Goal: Task Accomplishment & Management: Complete application form

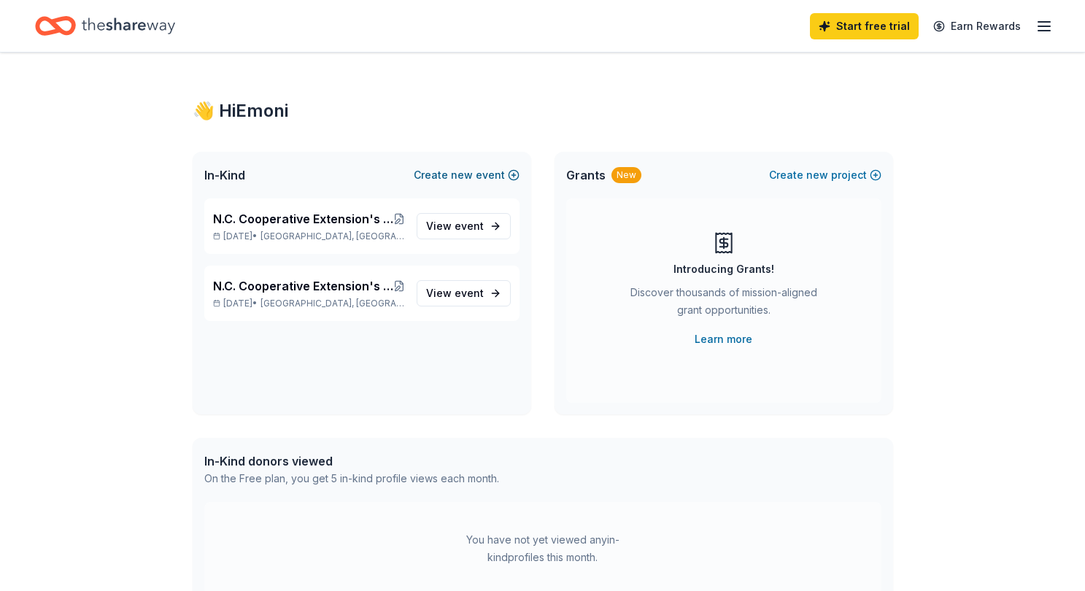
click at [471, 173] on span "new" at bounding box center [462, 175] width 22 height 18
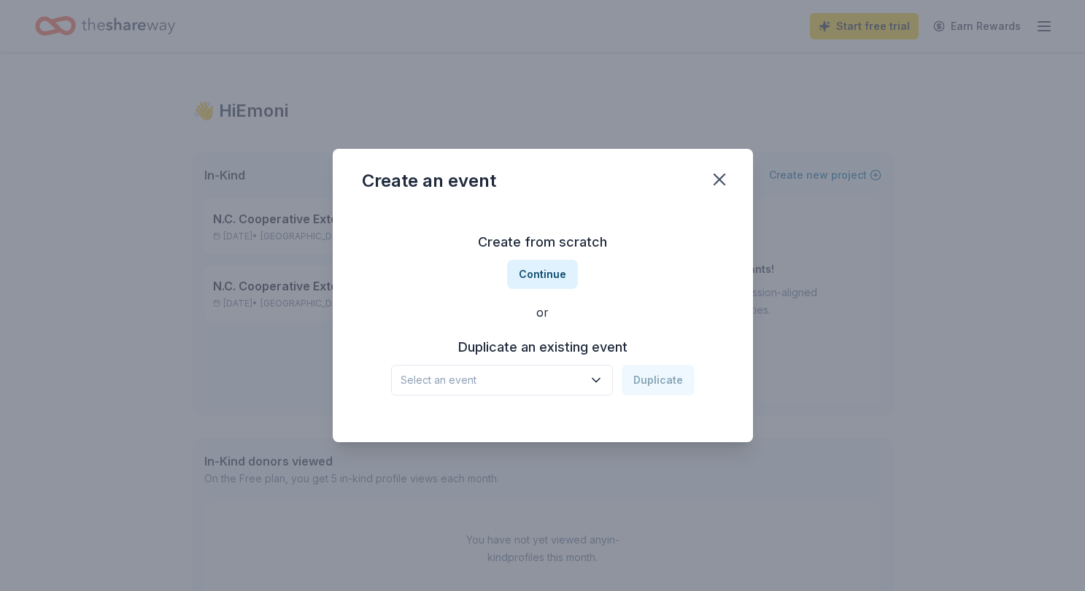
click at [552, 382] on span "Select an event" at bounding box center [492, 380] width 182 height 18
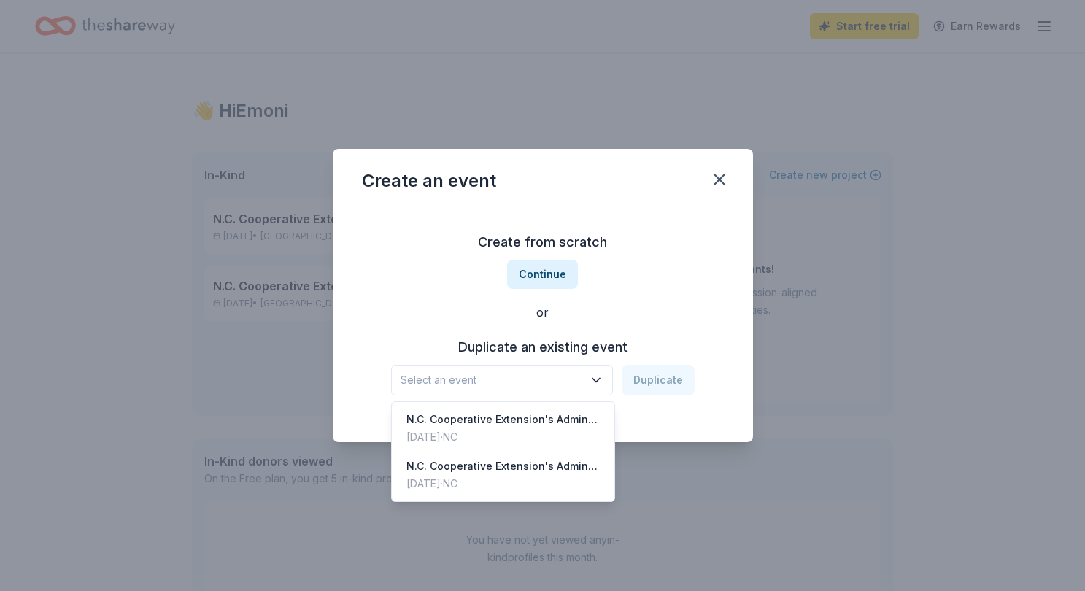
click at [619, 315] on div "Create from scratch Continue or Duplicate an existing event Select an event Dup…" at bounding box center [543, 313] width 362 height 212
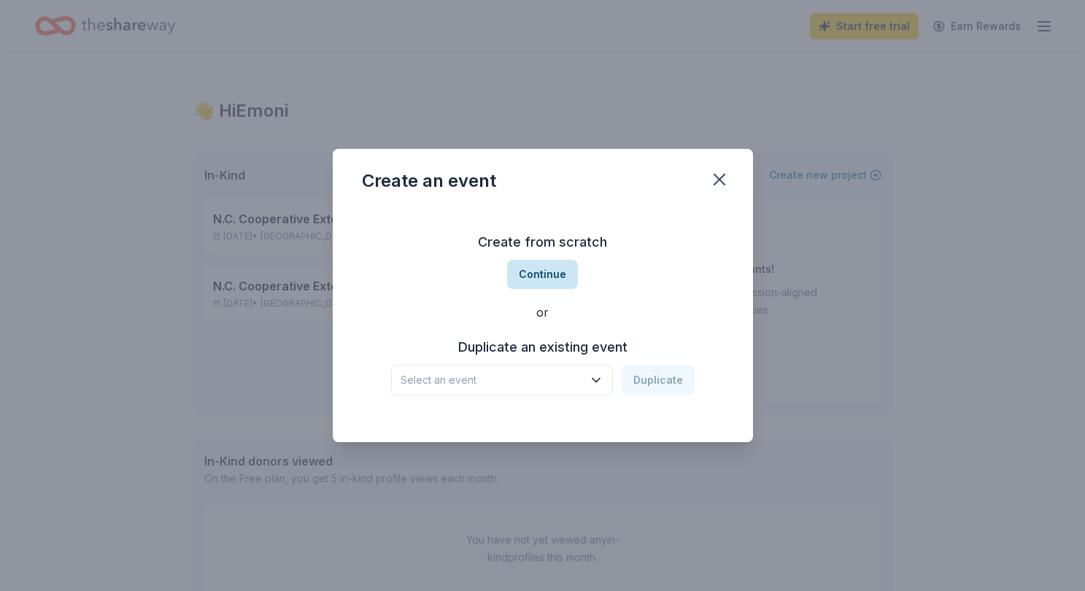
click at [561, 285] on button "Continue" at bounding box center [542, 274] width 71 height 29
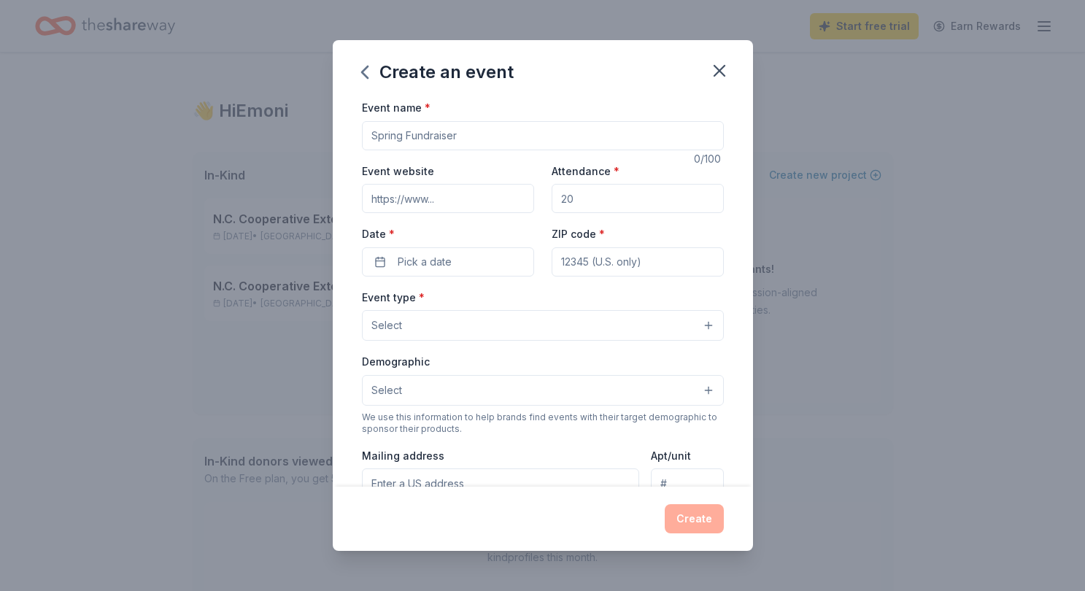
click at [470, 134] on input "Event name *" at bounding box center [543, 135] width 362 height 29
type input "Jones County Heritage Festival"
type input "jcheritagefestival.com"
type input "1000"
click at [482, 264] on button "Pick a date" at bounding box center [448, 261] width 172 height 29
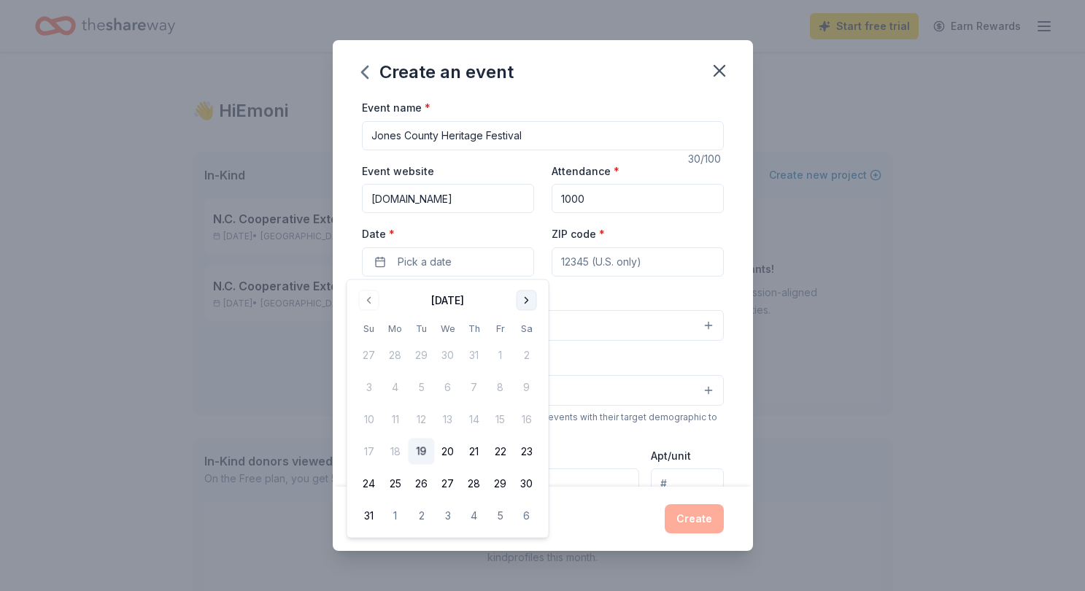
click at [527, 301] on button "Go to next month" at bounding box center [527, 300] width 20 height 20
click at [524, 449] on button "27" at bounding box center [527, 451] width 26 height 26
click at [616, 266] on input "ZIP code *" at bounding box center [638, 261] width 172 height 29
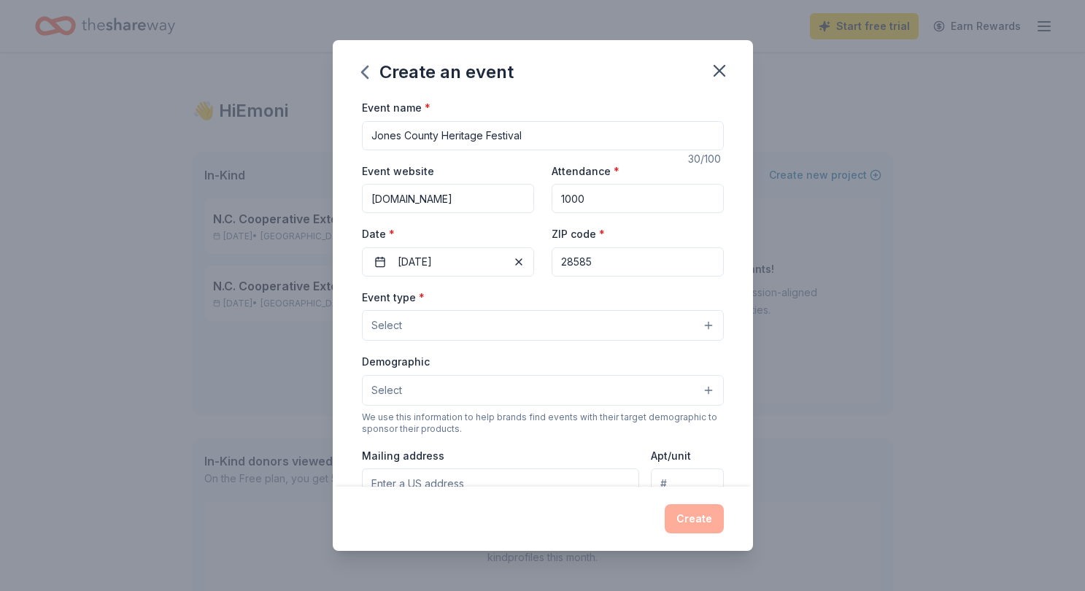
type input "28585"
click at [582, 322] on button "Select" at bounding box center [543, 325] width 362 height 31
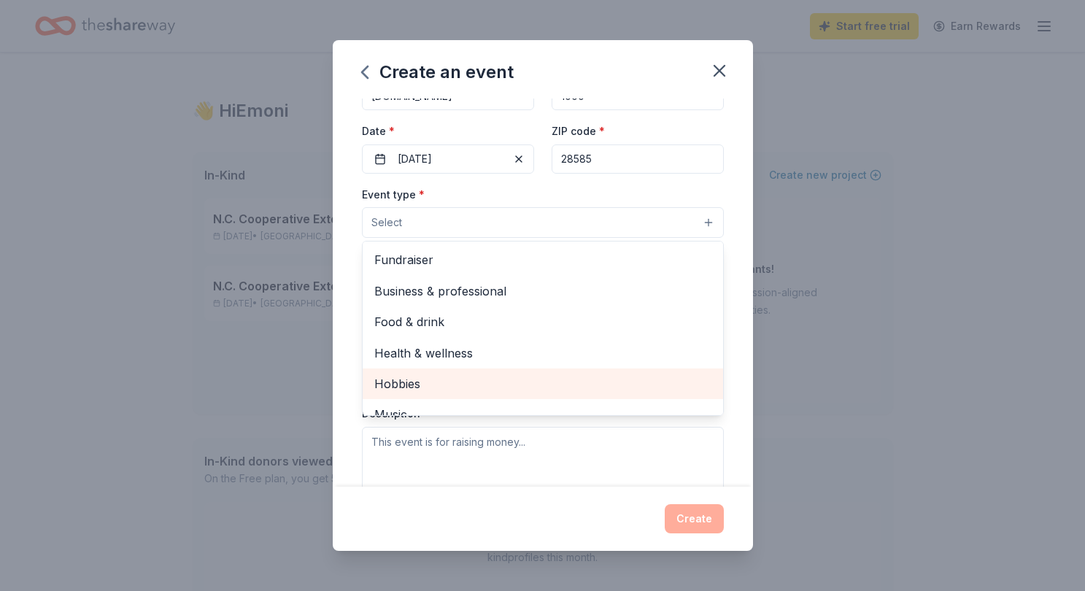
scroll to position [48, 0]
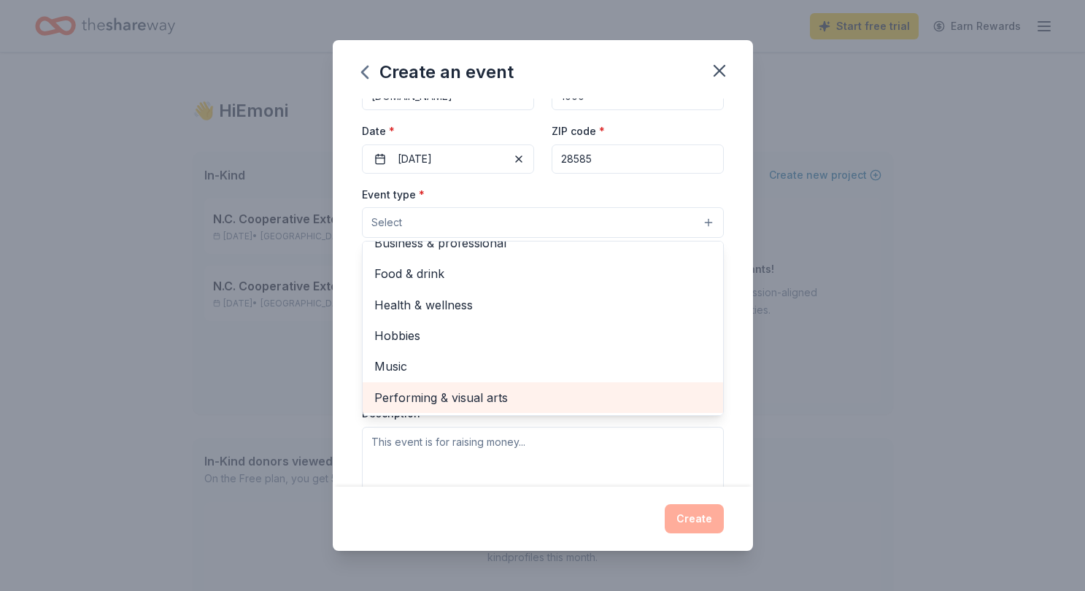
click at [490, 394] on span "Performing & visual arts" at bounding box center [542, 397] width 337 height 19
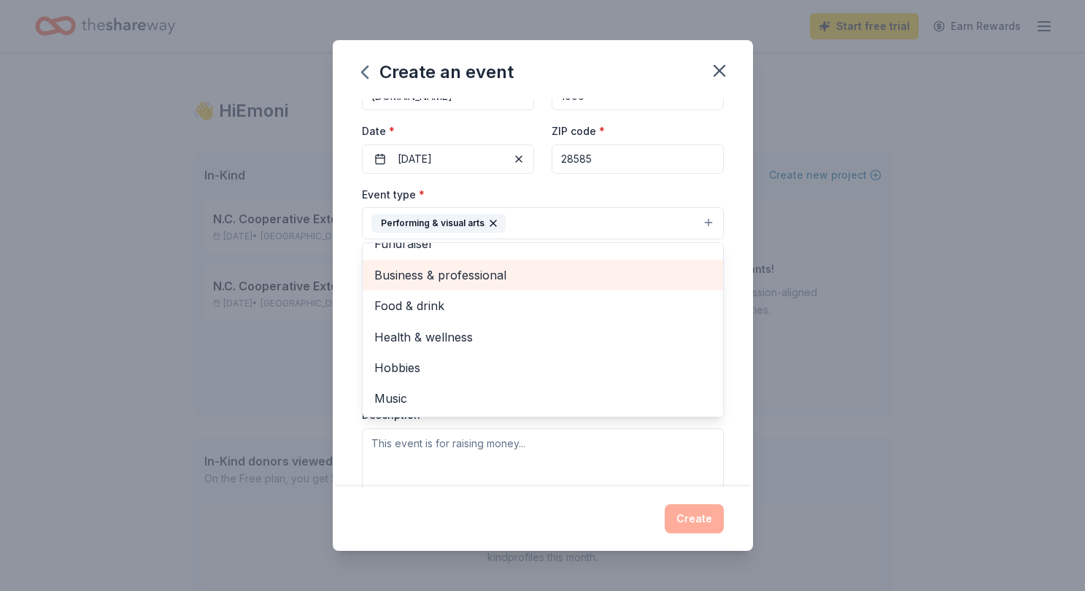
scroll to position [0, 0]
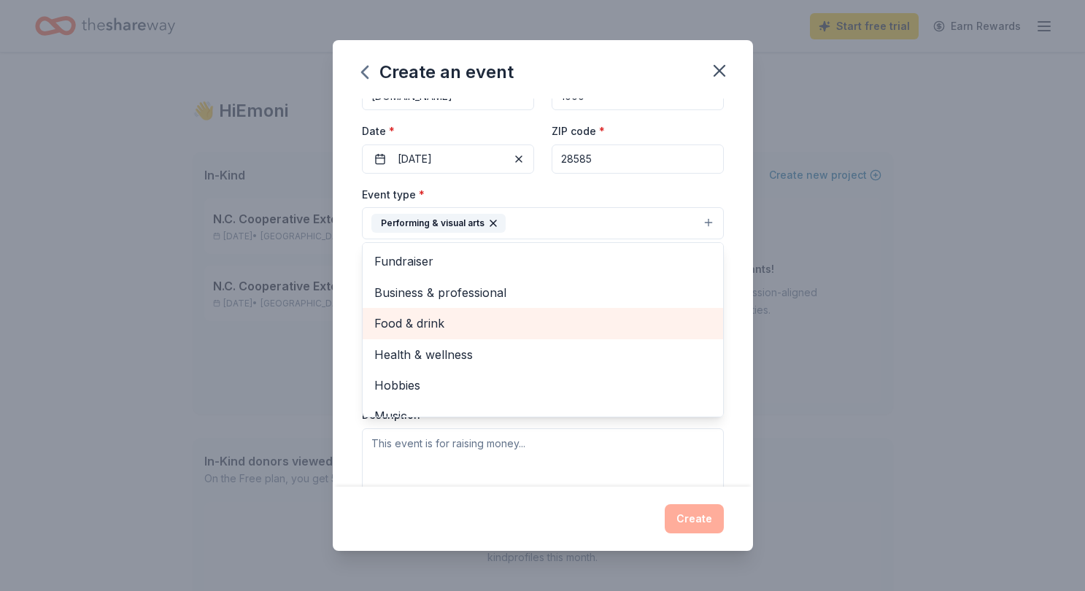
click at [457, 312] on div "Food & drink" at bounding box center [543, 323] width 360 height 31
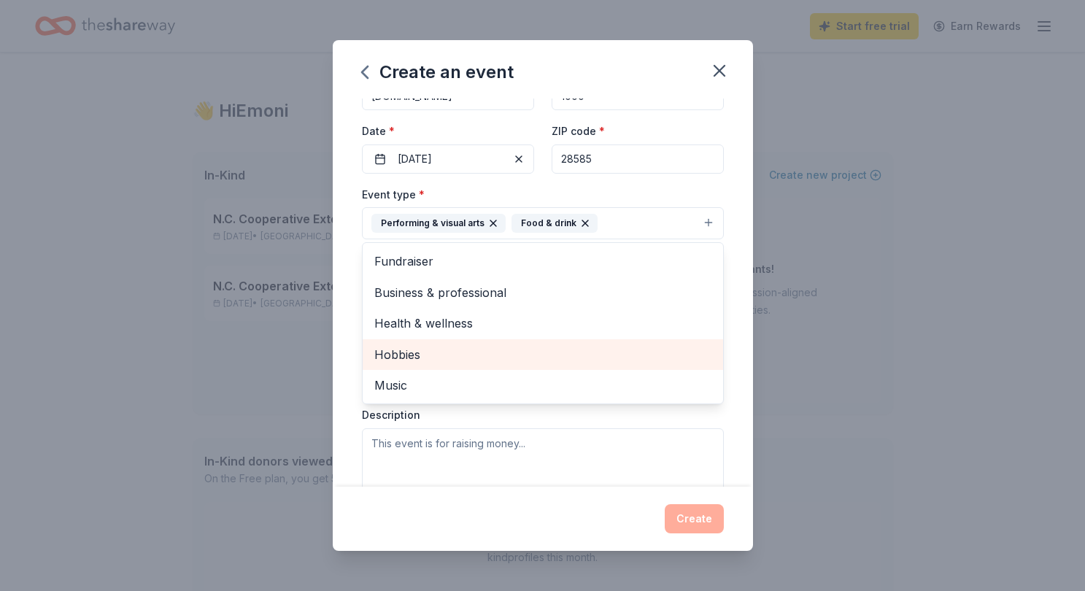
click at [452, 352] on span "Hobbies" at bounding box center [542, 354] width 337 height 19
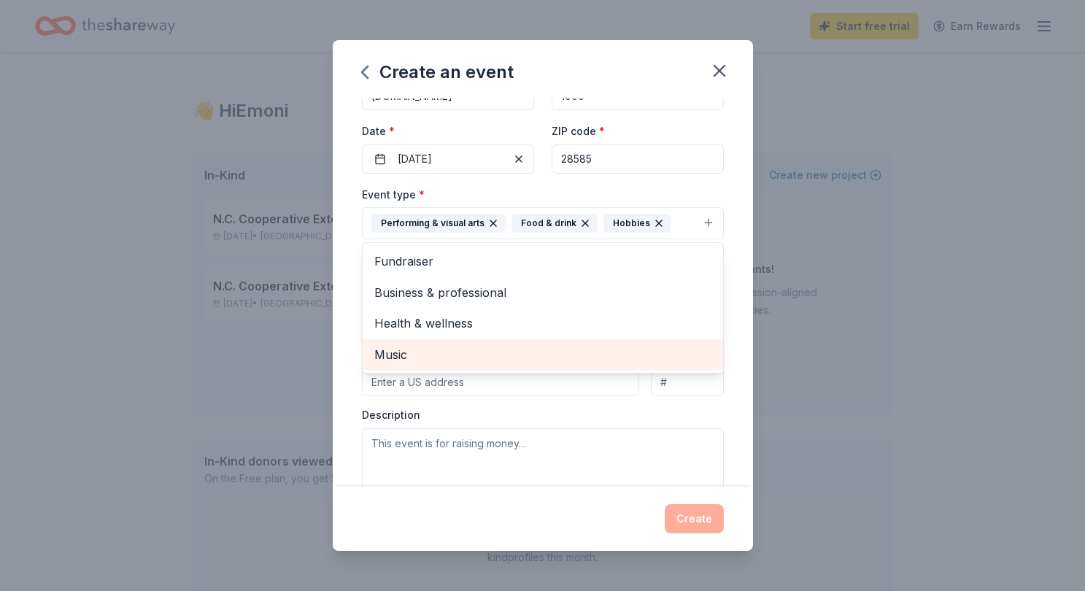
click at [457, 347] on span "Music" at bounding box center [542, 354] width 337 height 19
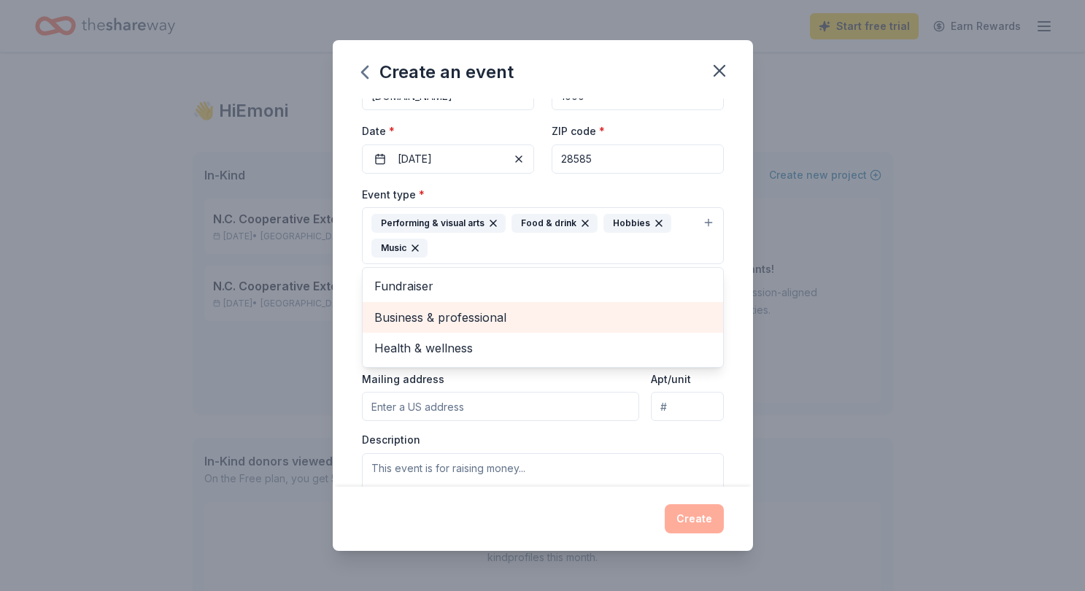
click at [492, 322] on span "Business & professional" at bounding box center [542, 317] width 337 height 19
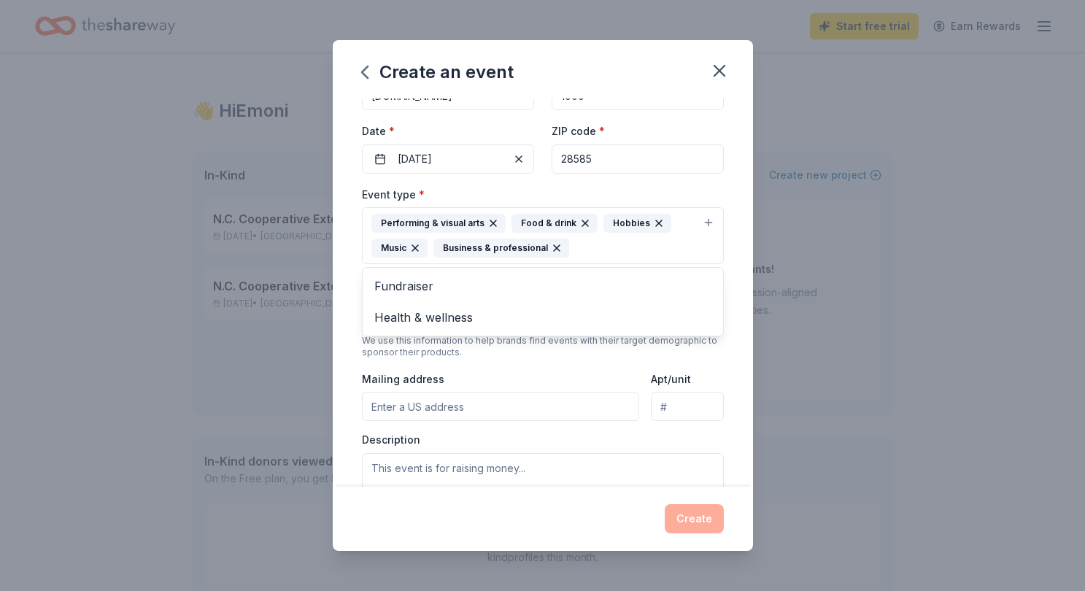
click at [490, 351] on div "Event type * Performing & visual arts Food & drink Hobbies Music Business & pro…" at bounding box center [543, 351] width 362 height 333
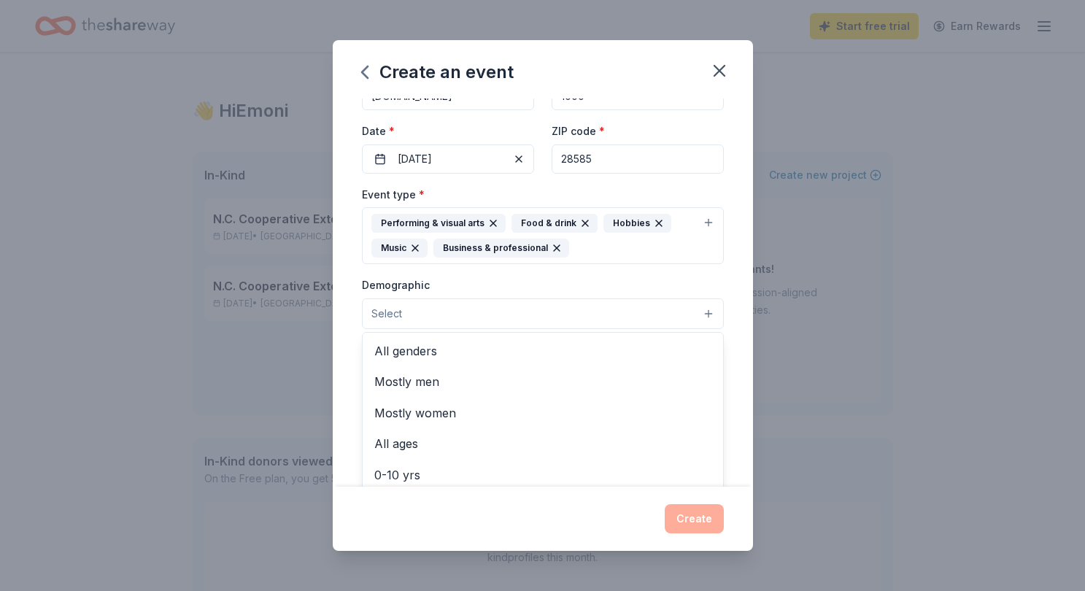
click at [490, 309] on button "Select" at bounding box center [543, 313] width 362 height 31
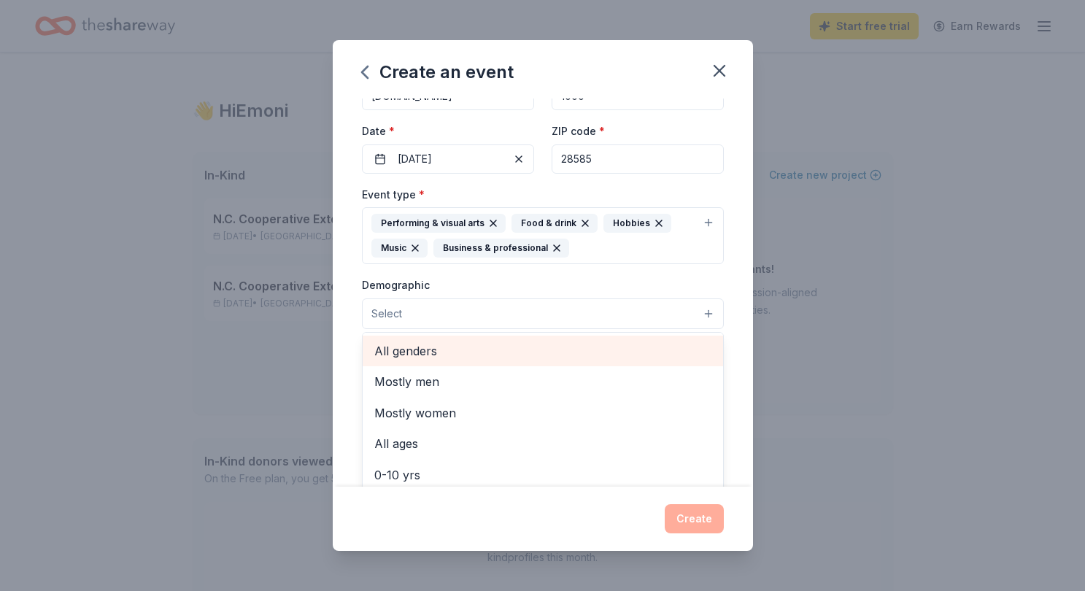
click at [488, 352] on span "All genders" at bounding box center [542, 350] width 337 height 19
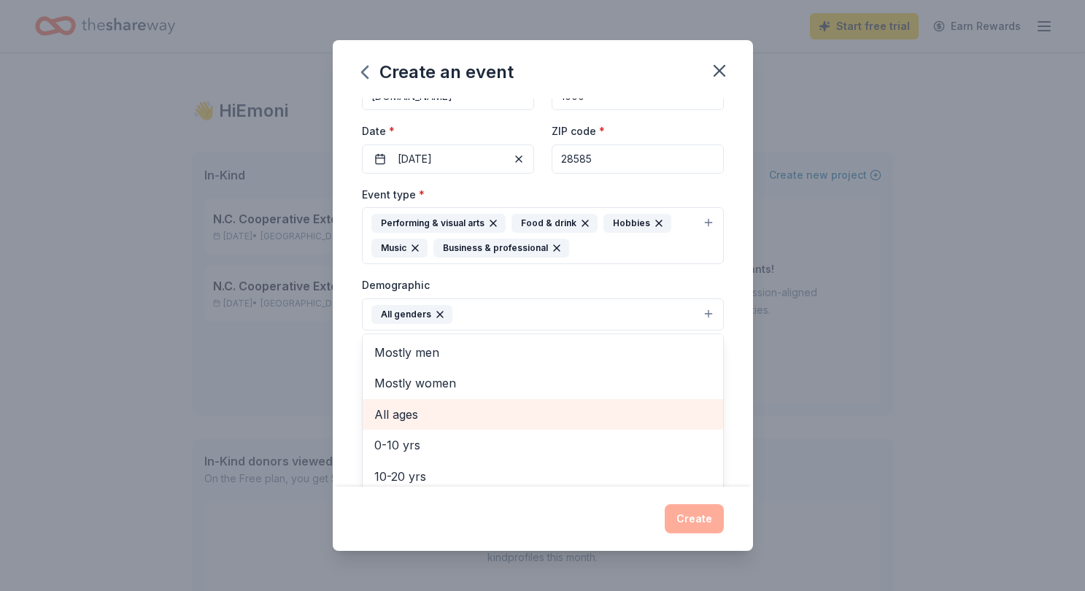
click at [504, 410] on span "All ages" at bounding box center [542, 414] width 337 height 19
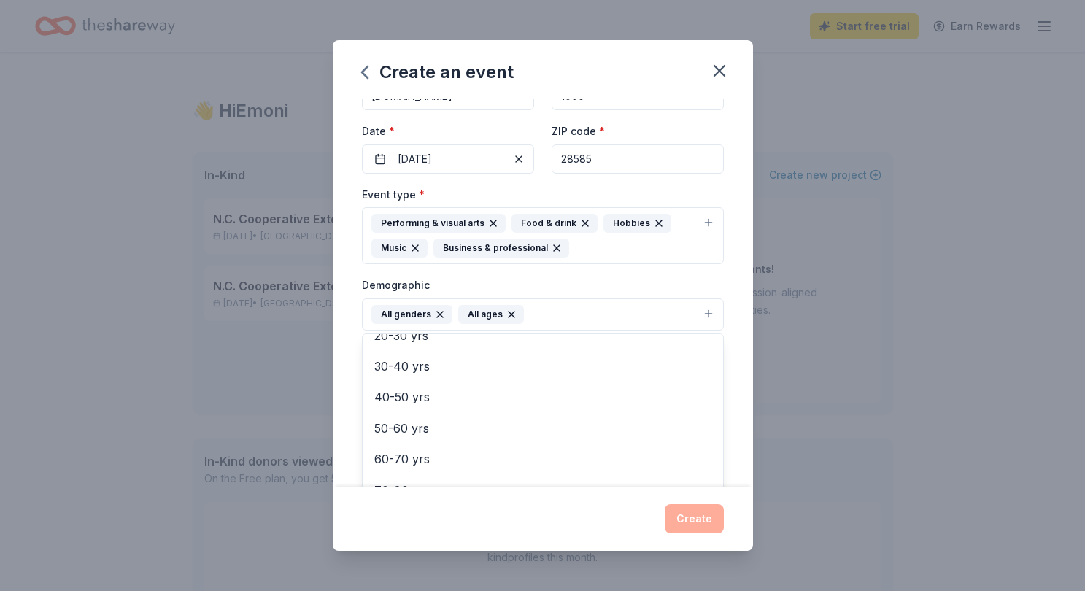
scroll to position [147, 0]
click at [719, 281] on div "Demographic All genders All ages Mostly men Mostly women 0-10 yrs 10-20 yrs 20-…" at bounding box center [543, 303] width 362 height 55
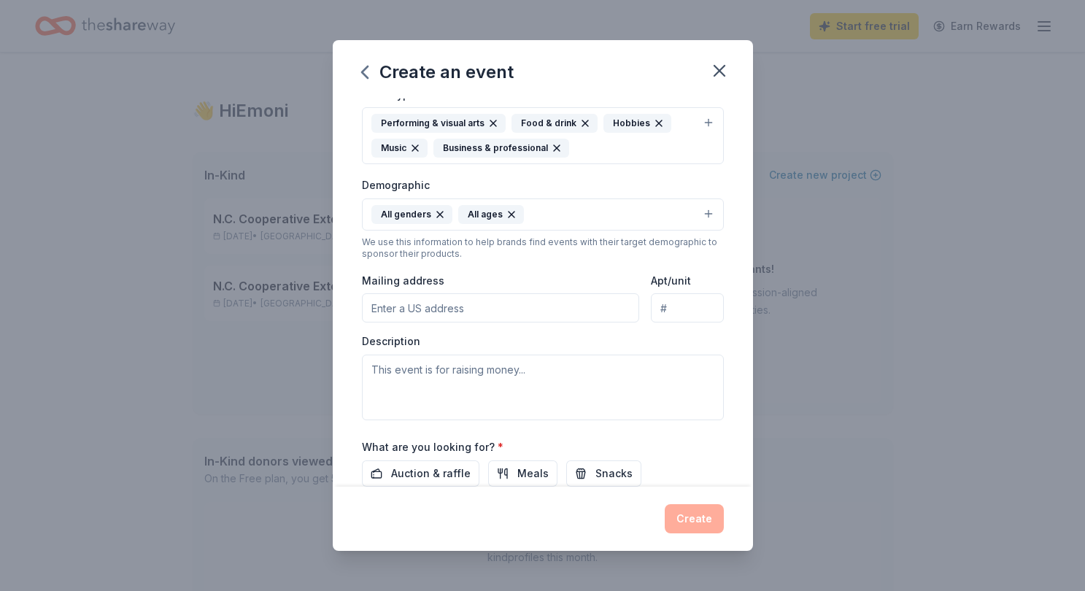
scroll to position [209, 0]
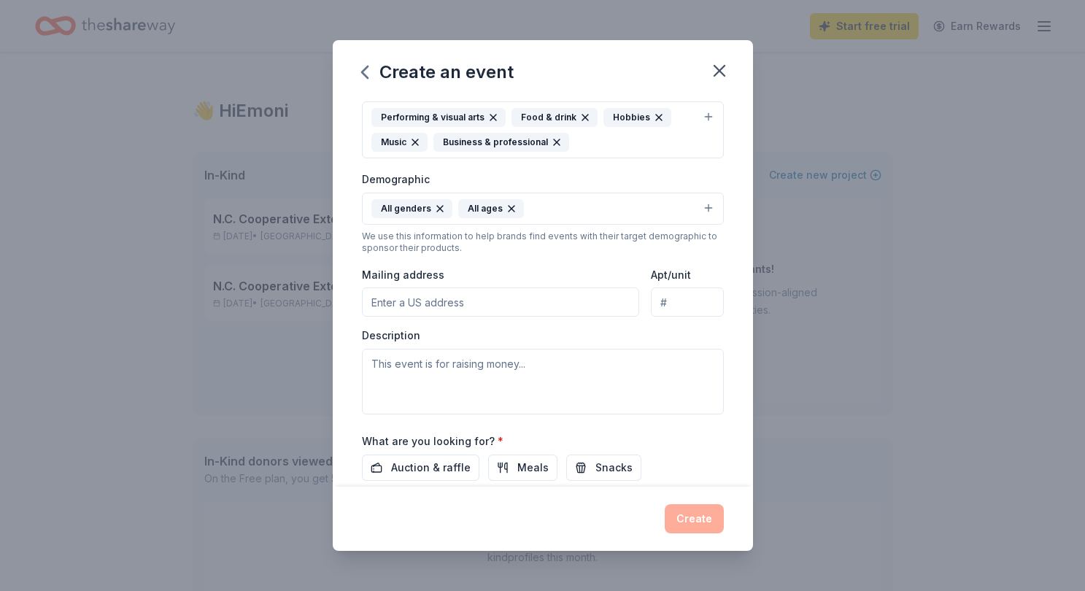
click at [571, 306] on input "Mailing address" at bounding box center [501, 301] width 278 height 29
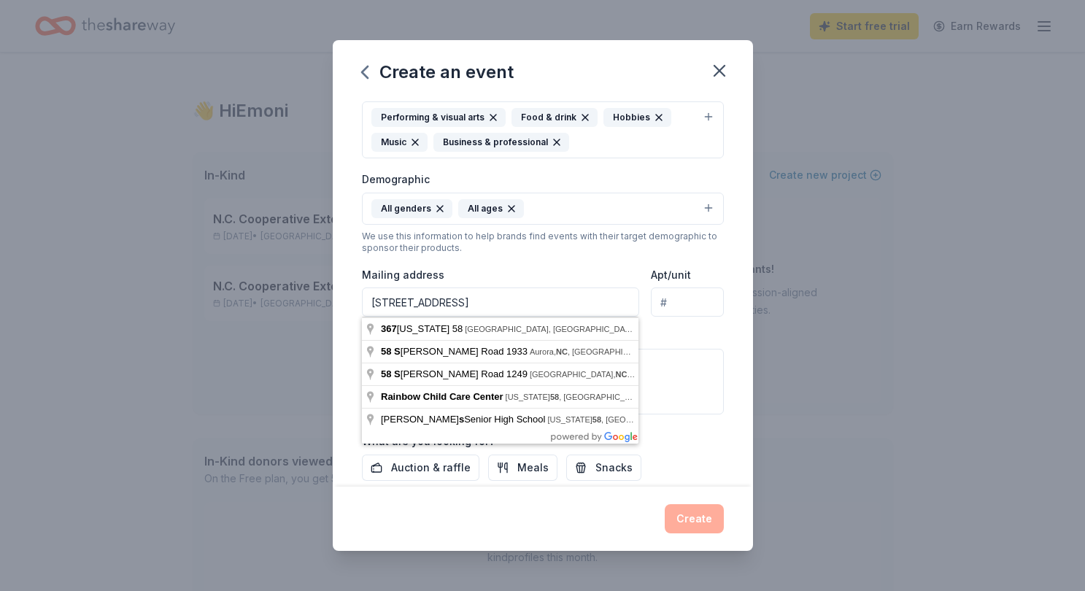
type input "367 NC Hwy 58 S"
click at [678, 295] on input "Apt/unit" at bounding box center [687, 301] width 72 height 29
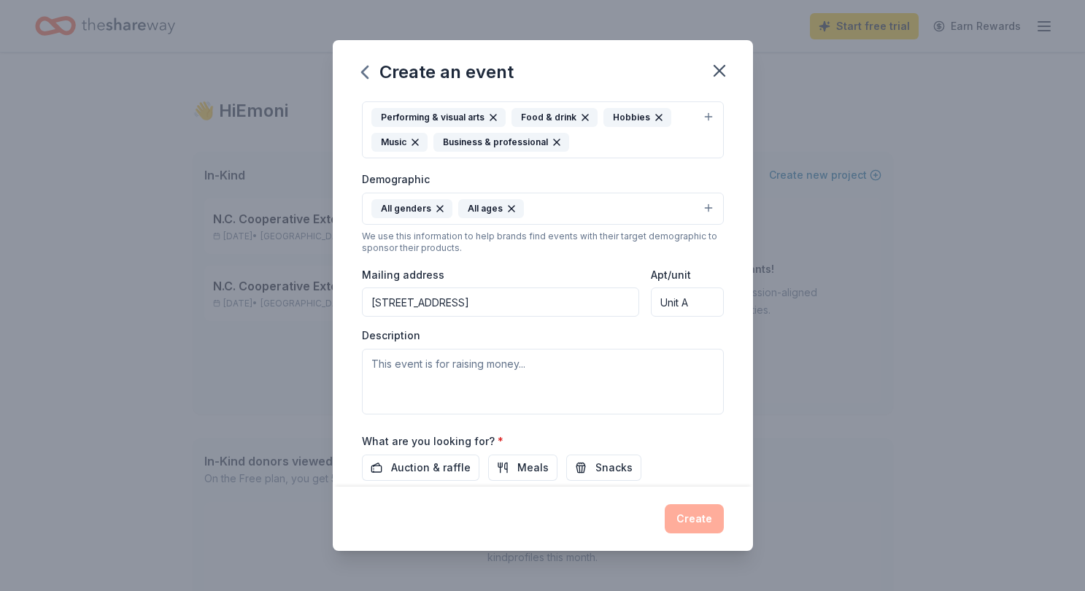
type input "Unit A"
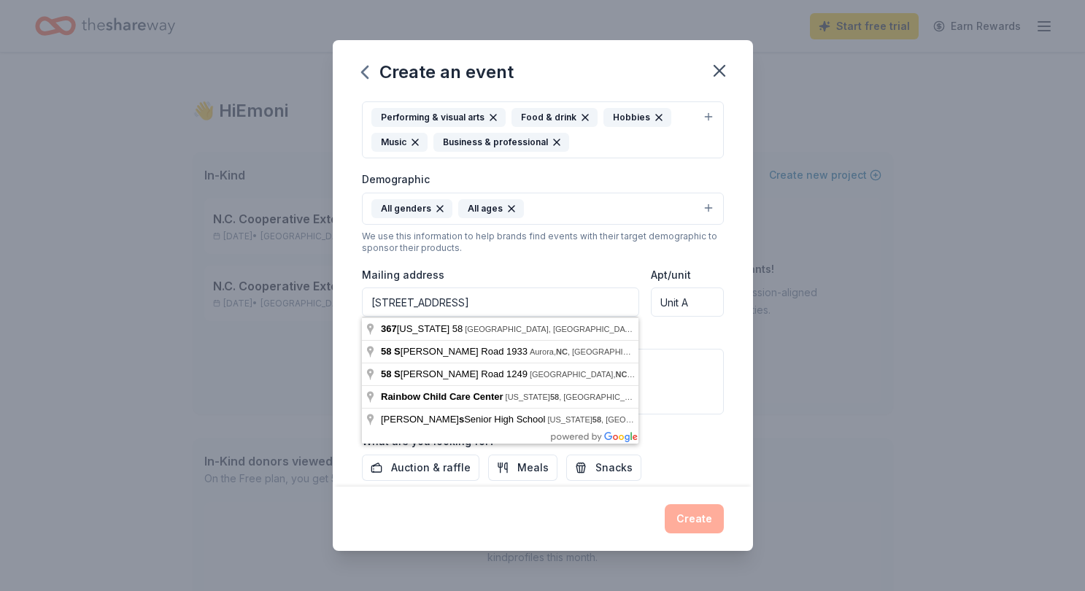
click at [590, 292] on input "367 NC Hwy 58 S" at bounding box center [501, 301] width 278 height 29
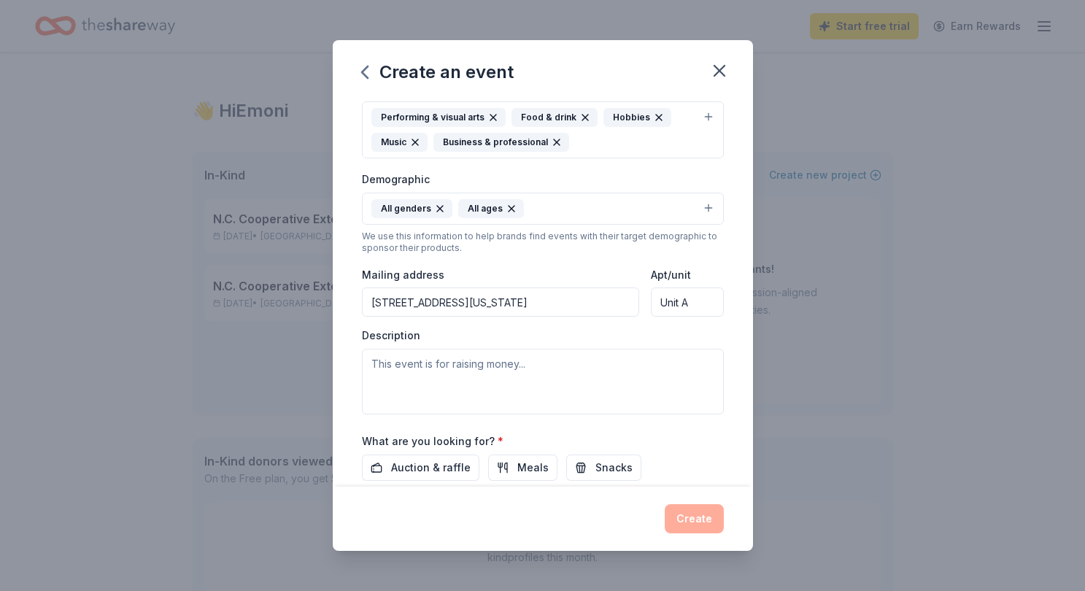
drag, startPoint x: 476, startPoint y: 301, endPoint x: 486, endPoint y: 303, distance: 9.6
click at [476, 301] on input "367 North Carolina 58, Trenton, NC, 28585" at bounding box center [501, 301] width 278 height 29
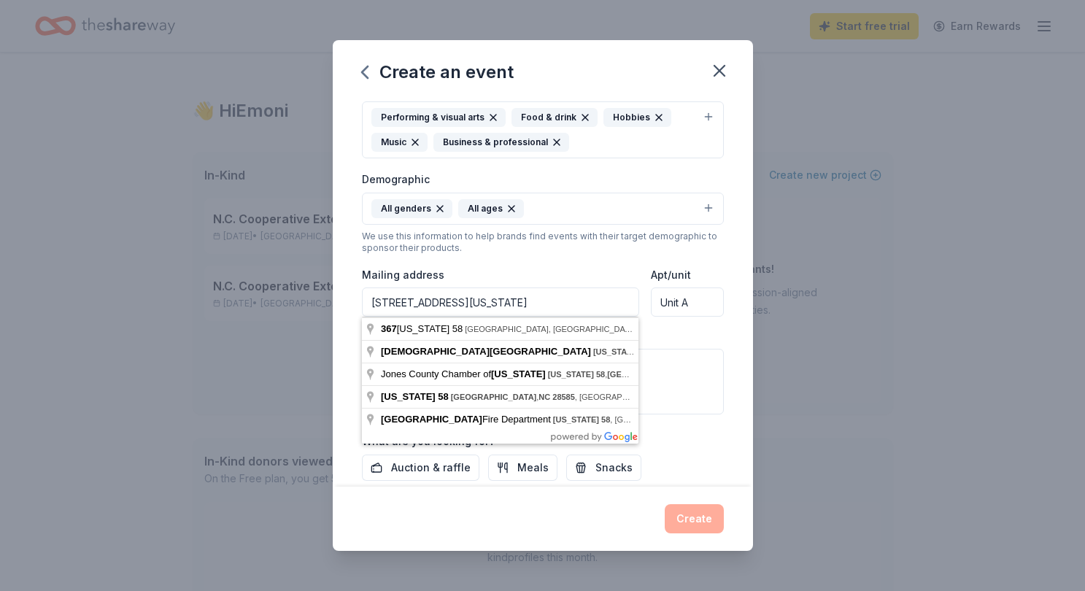
click at [467, 301] on input "367 North Carolina 58 S, Trenton, NC, 28585" at bounding box center [501, 301] width 278 height 29
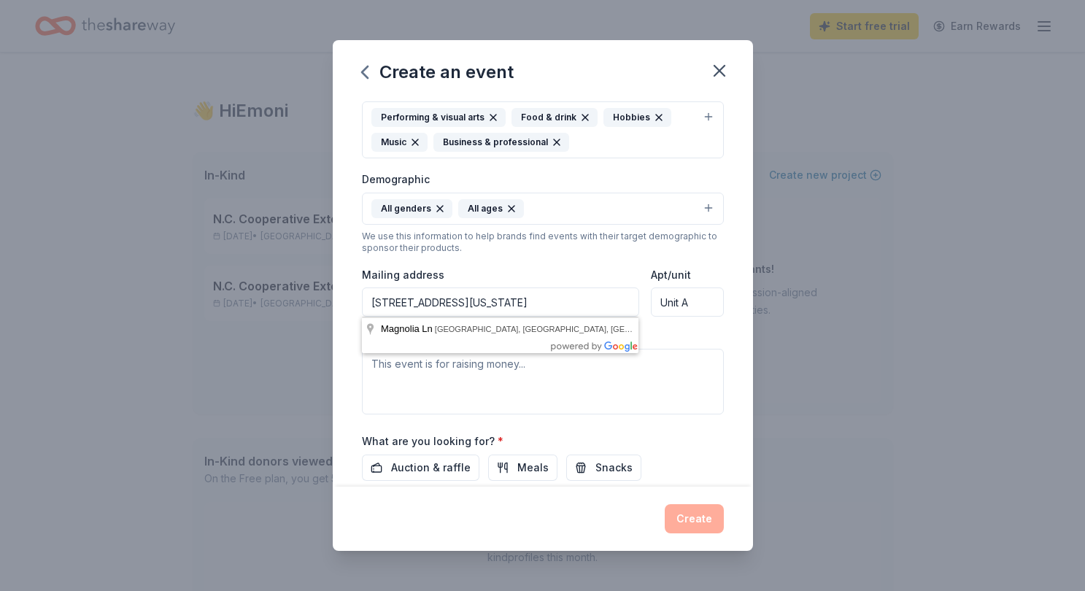
type input "367 North Carolina Hwy 58 S, Trenton, NC, 28585"
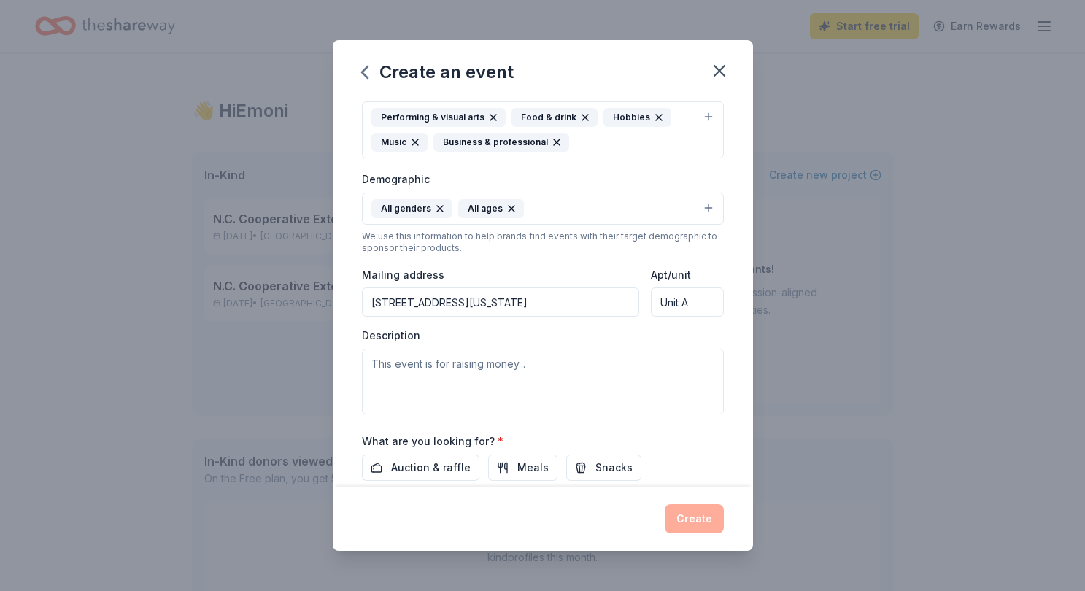
click at [555, 270] on div "Mailing address 367 North Carolina Hwy 58 S, Trenton, NC, 28585" at bounding box center [501, 292] width 278 height 52
click at [519, 370] on textarea at bounding box center [543, 382] width 362 height 66
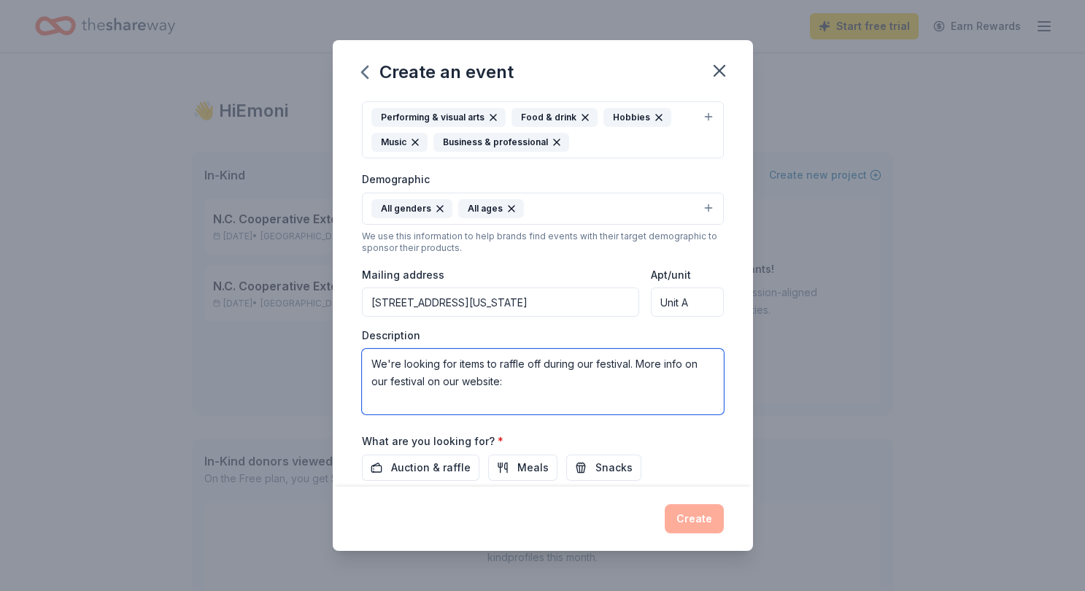
paste textarea "https://jcheritagefestival.com/"
type textarea "We're looking for items to raffle off during our festival. More info on our fes…"
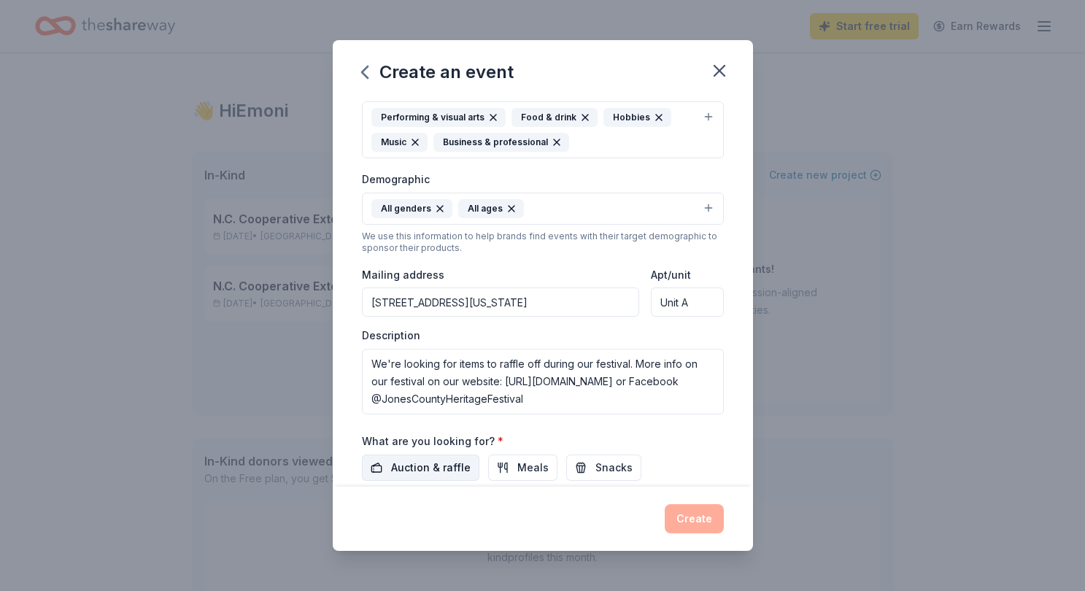
click at [447, 456] on button "Auction & raffle" at bounding box center [420, 468] width 117 height 26
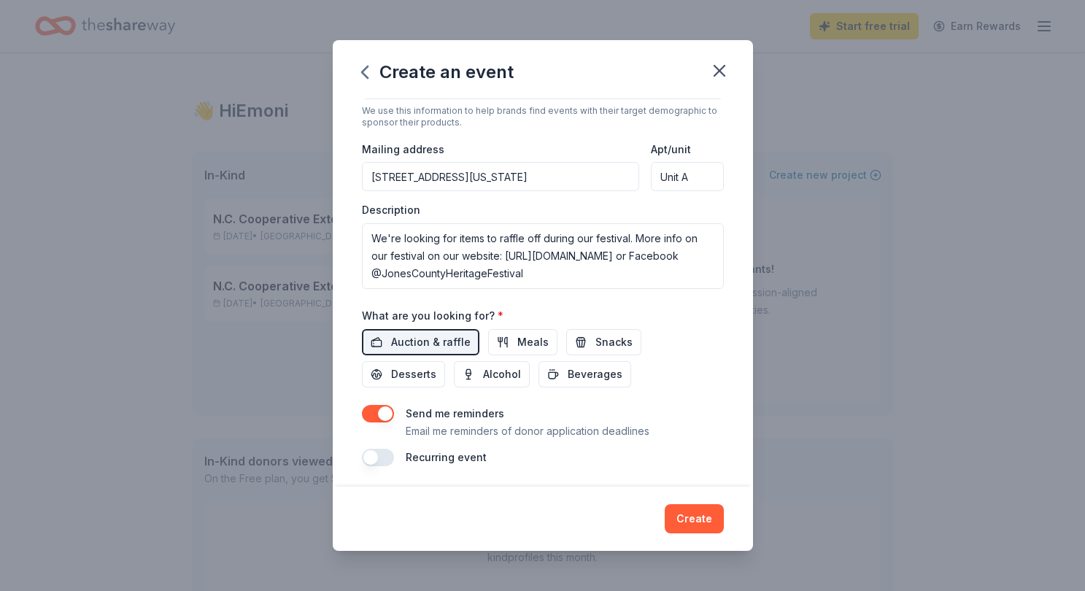
scroll to position [336, 0]
click at [389, 407] on button "button" at bounding box center [378, 412] width 32 height 18
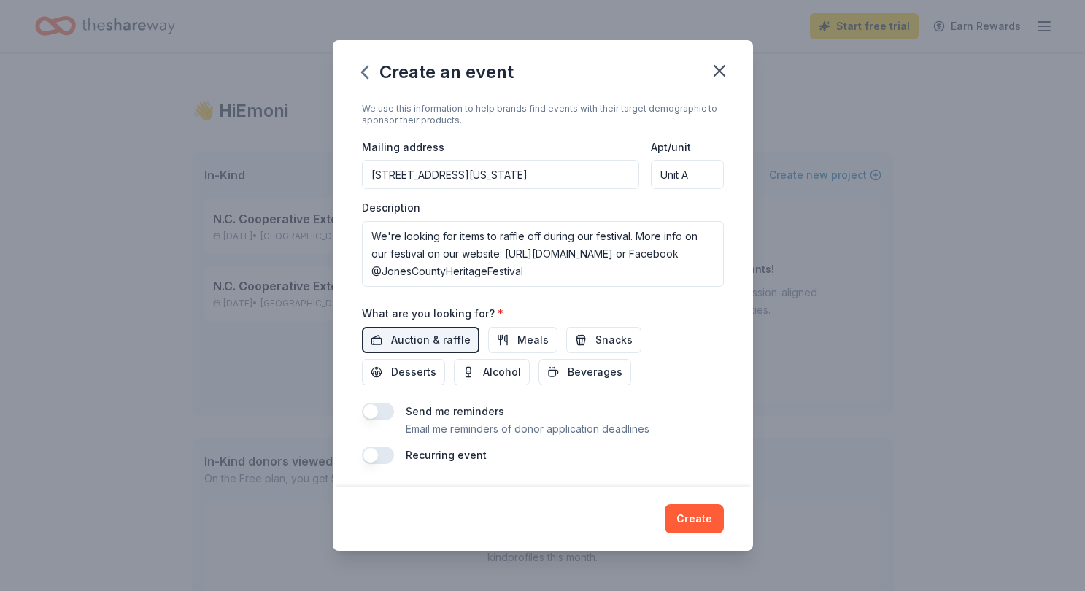
click at [374, 456] on button "button" at bounding box center [378, 455] width 32 height 18
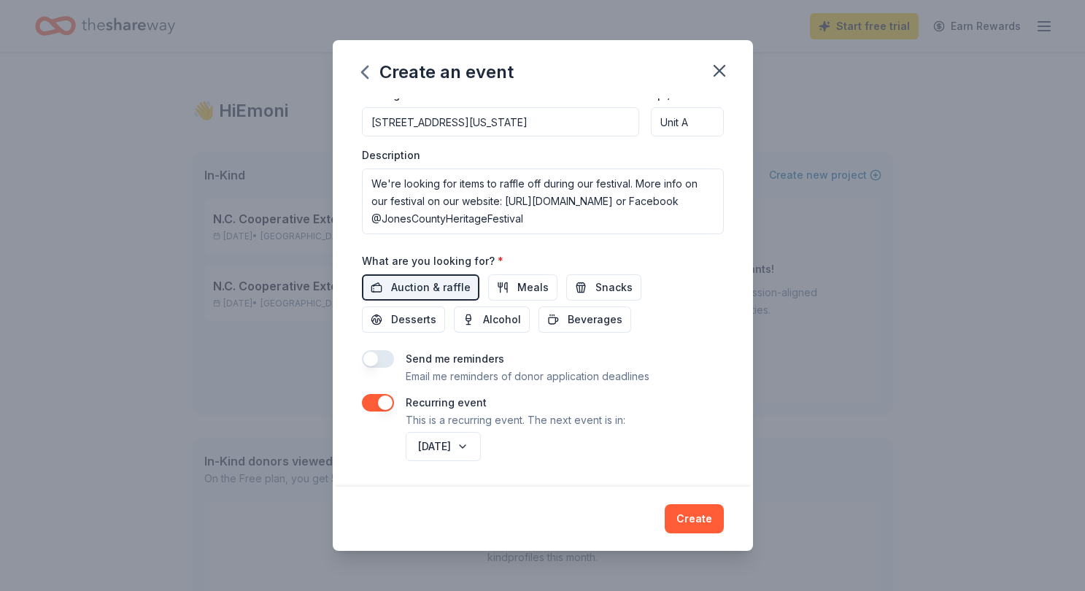
click at [684, 510] on button "Create" at bounding box center [694, 518] width 59 height 29
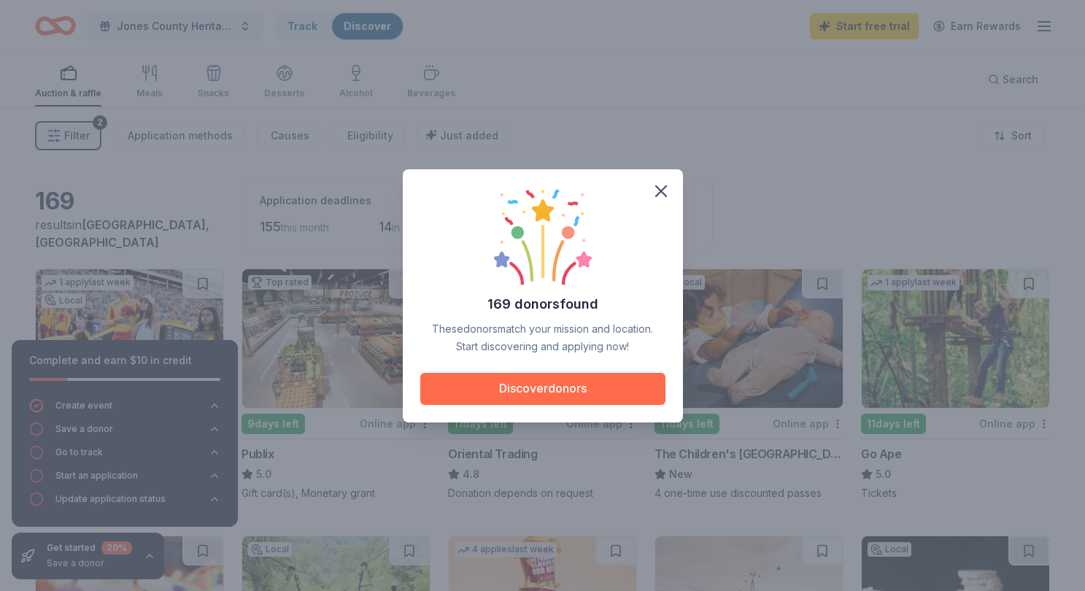
click at [615, 392] on button "Discover donors" at bounding box center [542, 389] width 245 height 32
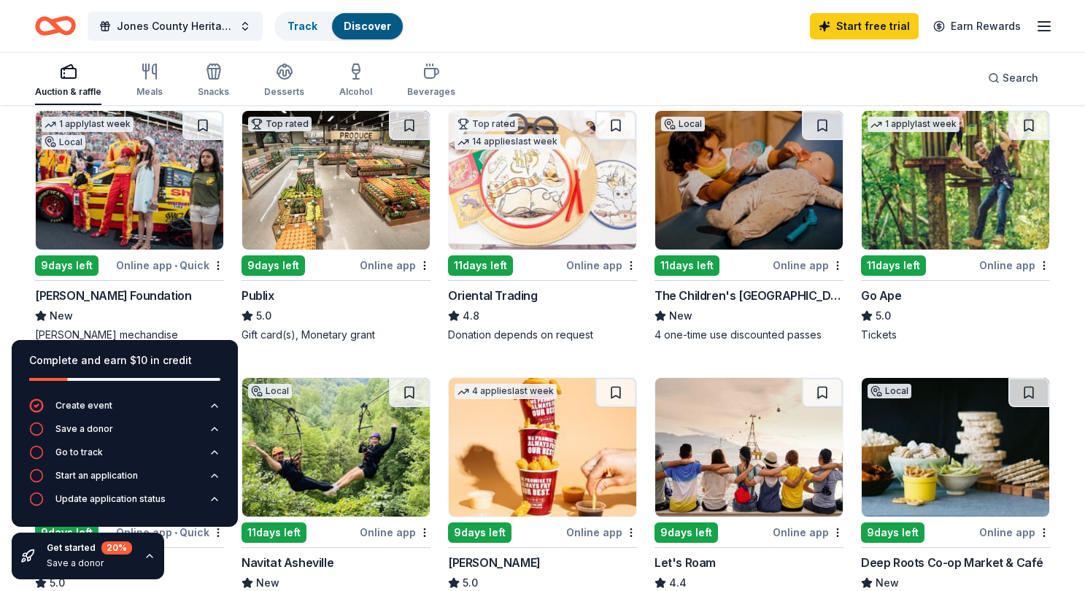
scroll to position [149, 0]
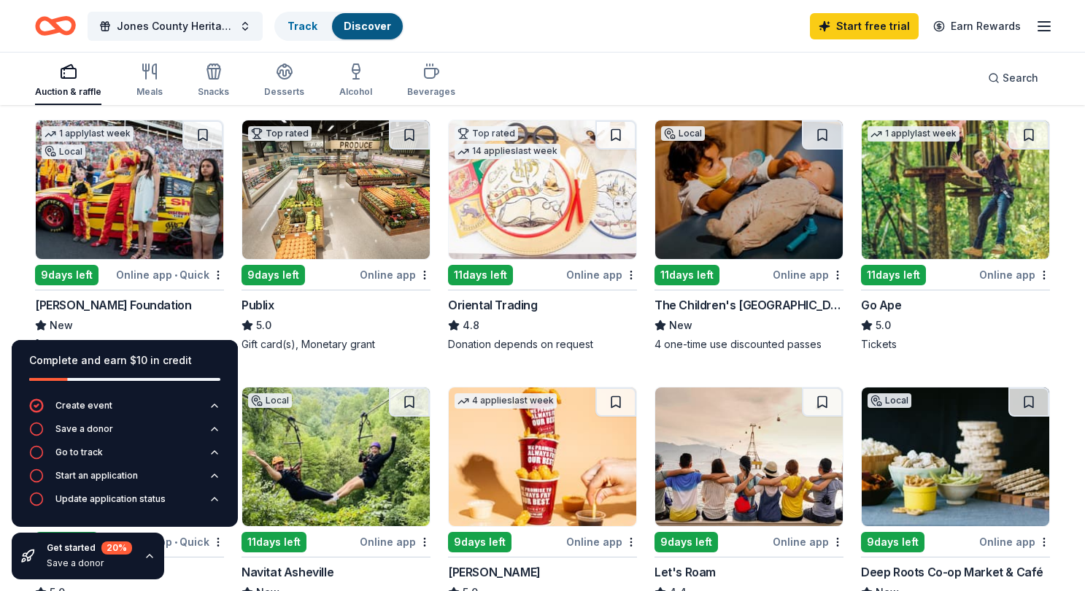
click at [750, 234] on img at bounding box center [748, 189] width 187 height 139
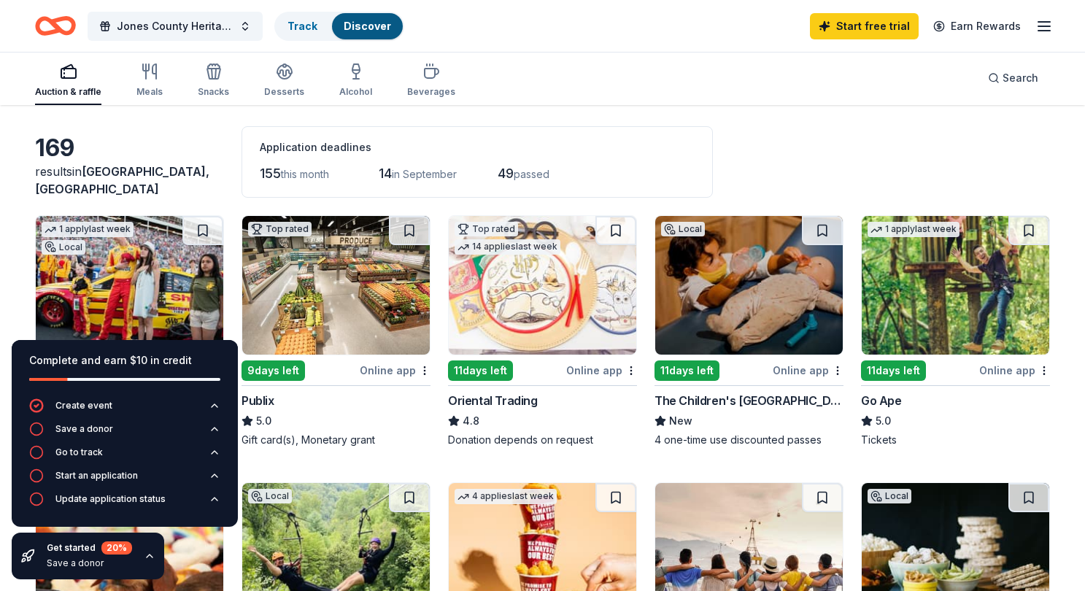
scroll to position [0, 0]
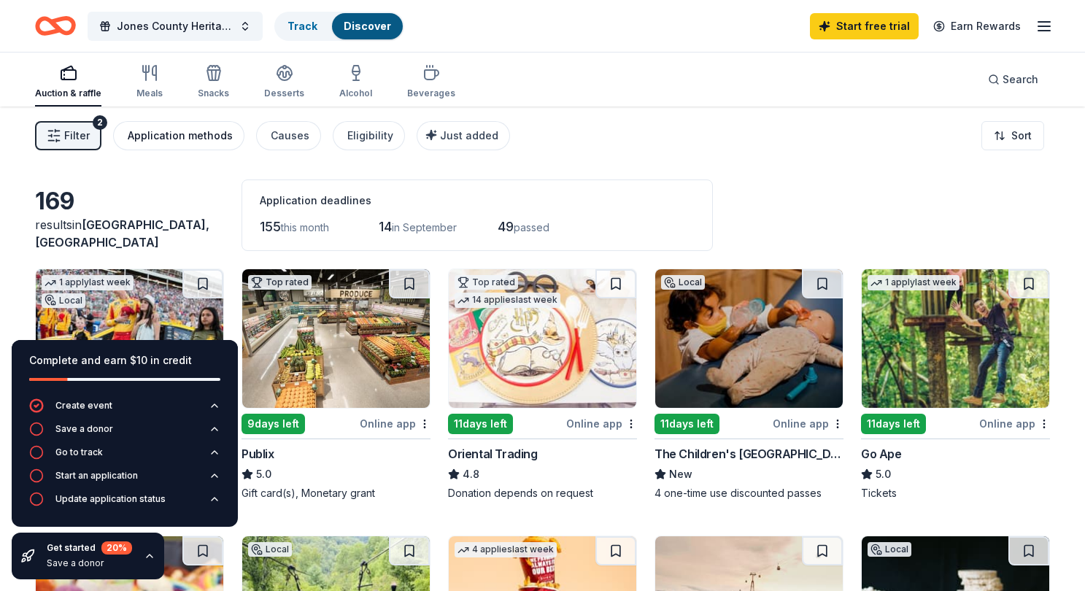
click at [198, 138] on div "Application methods" at bounding box center [180, 136] width 105 height 18
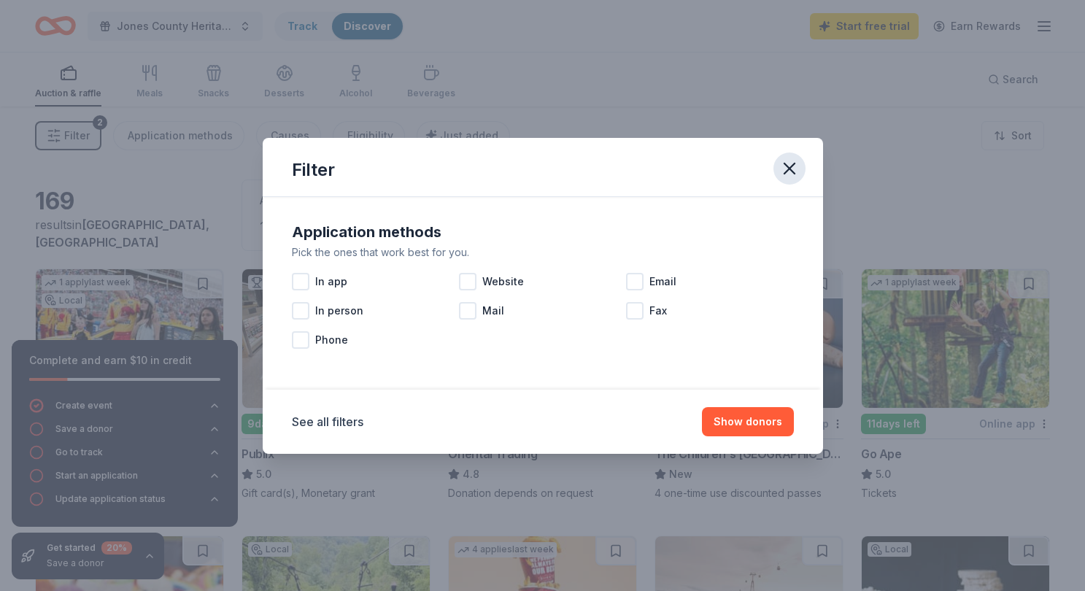
click at [795, 168] on icon "button" at bounding box center [789, 168] width 20 height 20
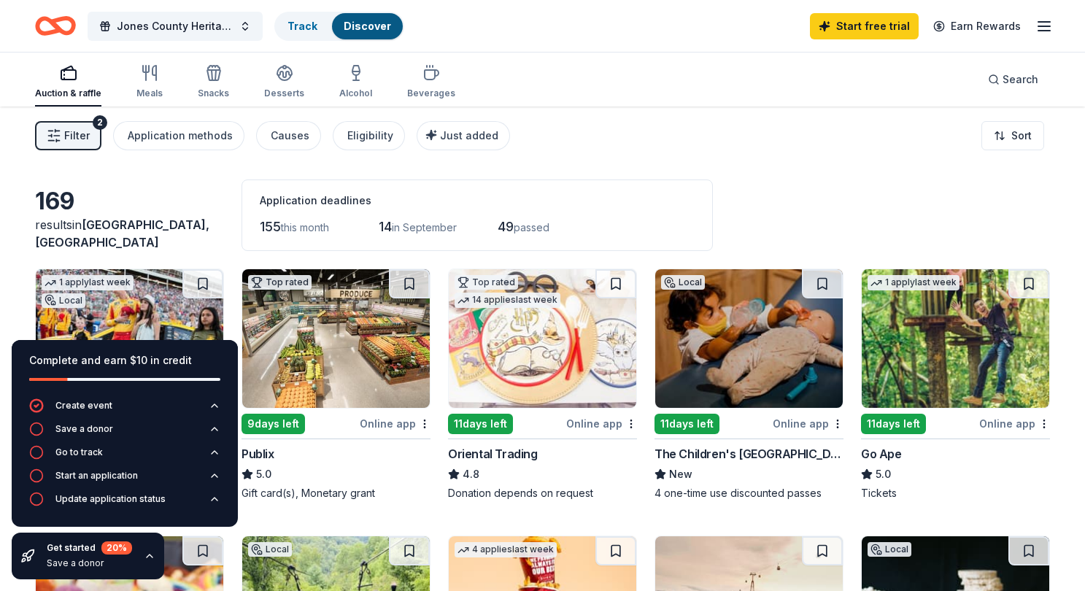
click at [146, 558] on icon "button" at bounding box center [150, 556] width 12 height 12
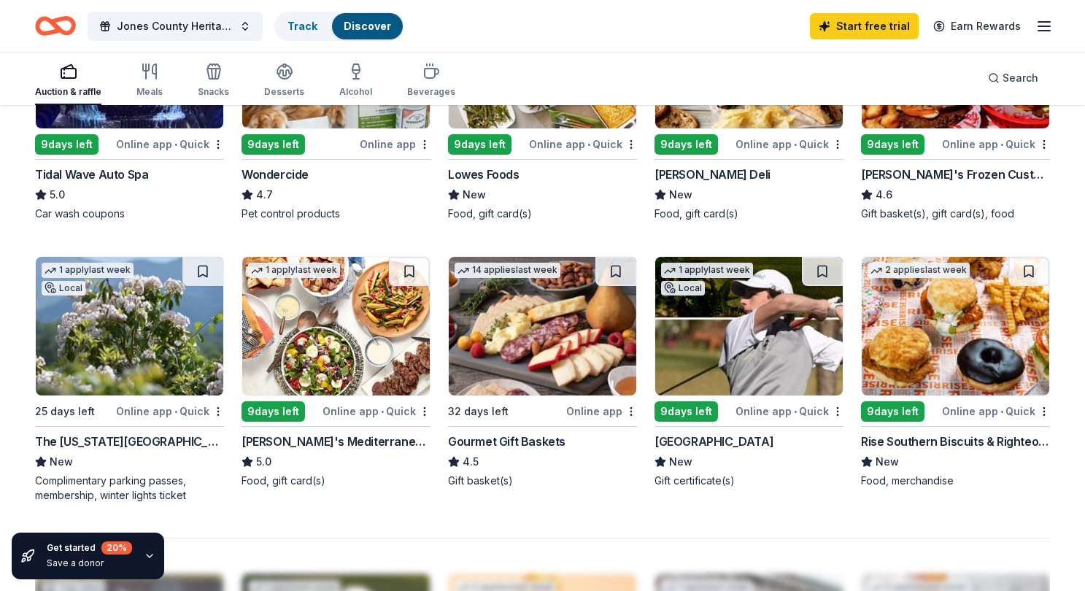
scroll to position [829, 0]
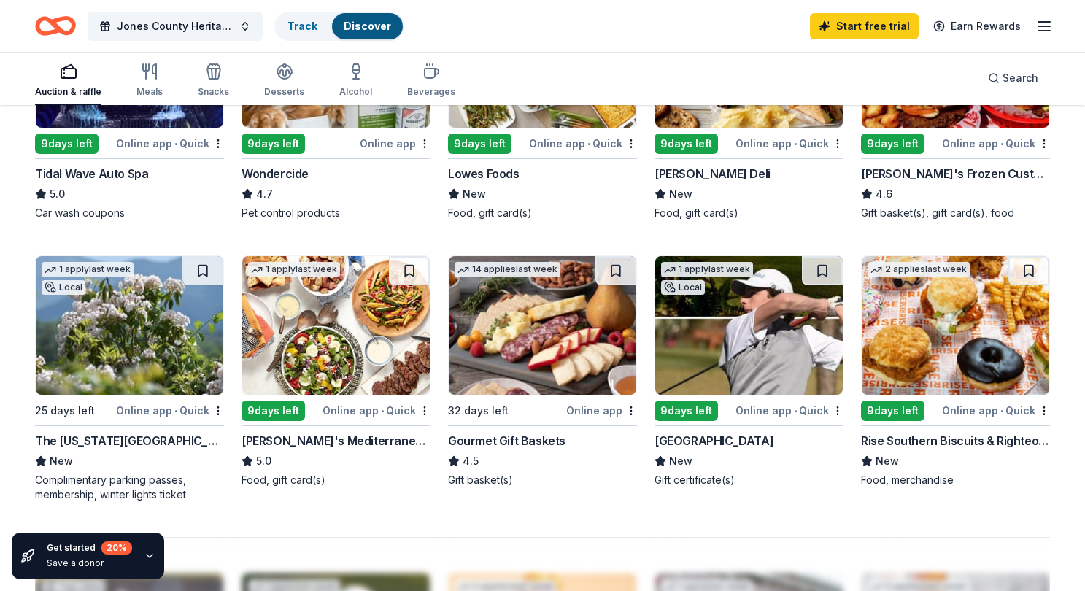
click at [142, 365] on img at bounding box center [129, 325] width 187 height 139
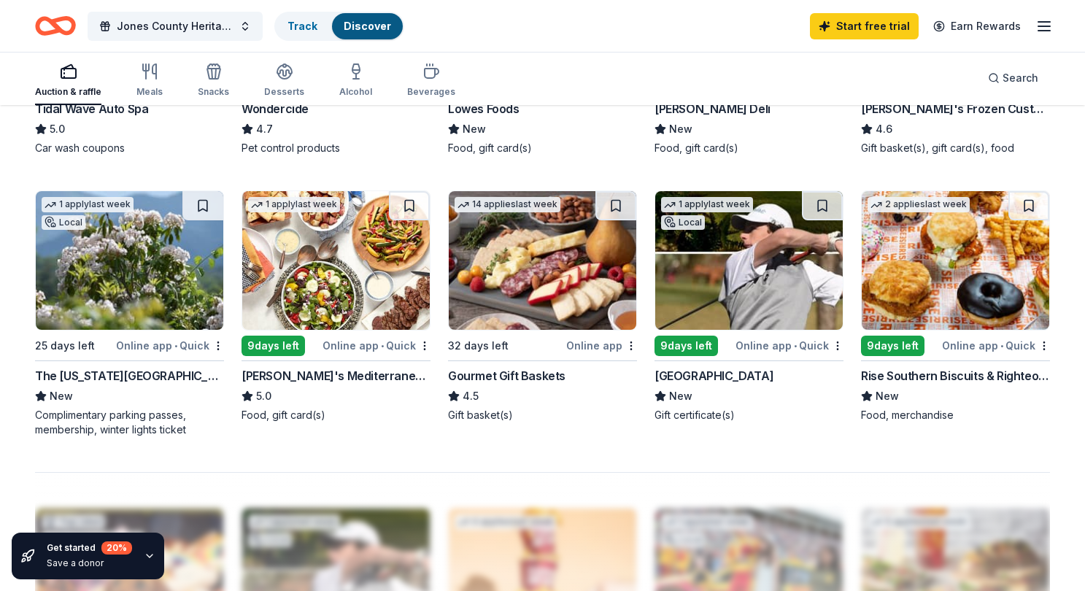
scroll to position [923, 0]
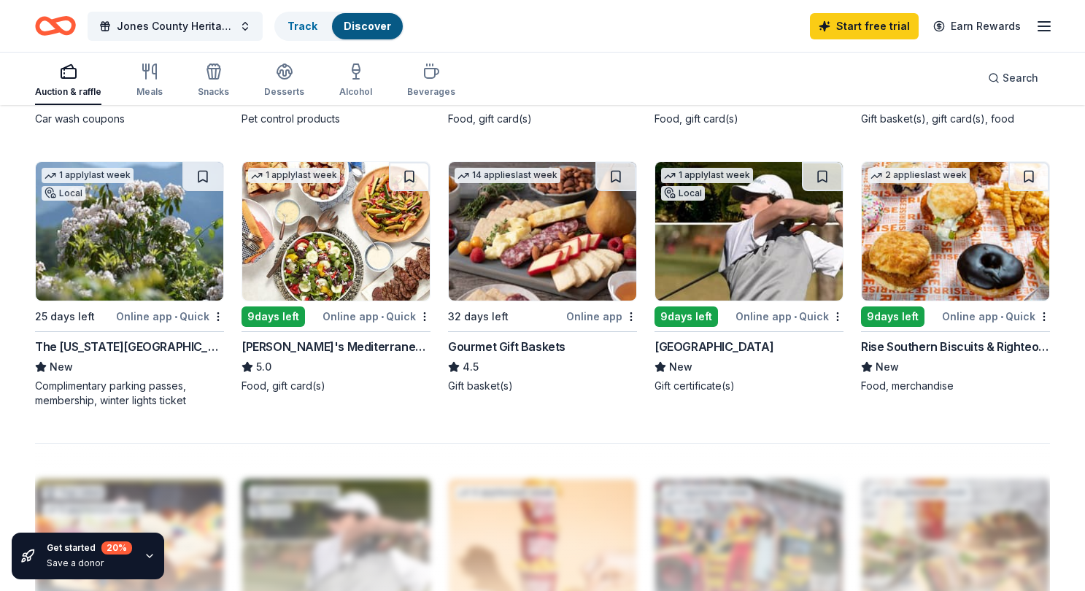
click at [564, 287] on img at bounding box center [542, 231] width 187 height 139
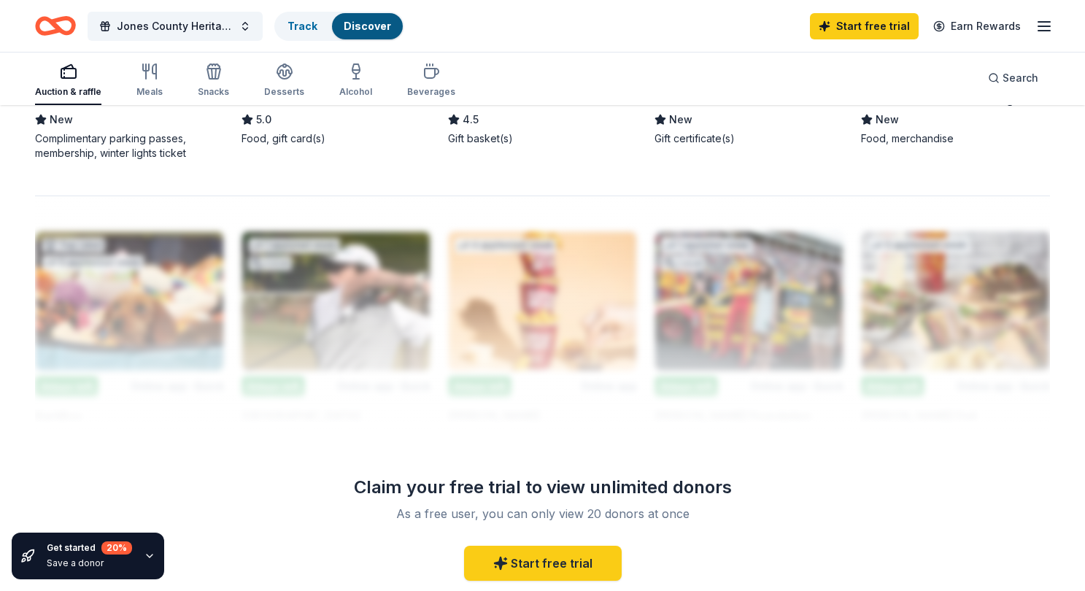
scroll to position [916, 0]
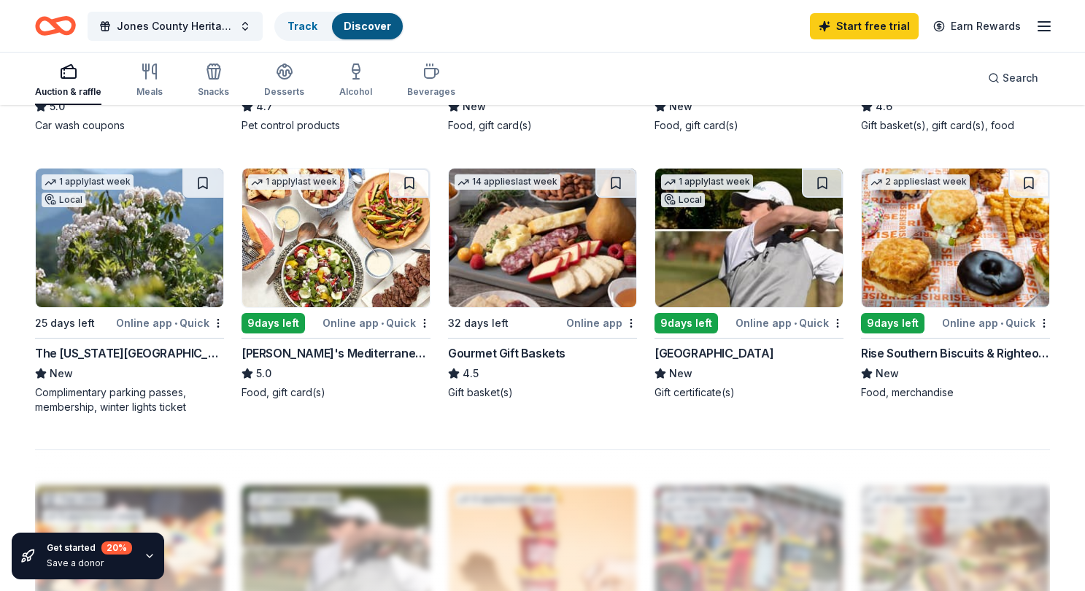
click at [770, 236] on img at bounding box center [748, 238] width 187 height 139
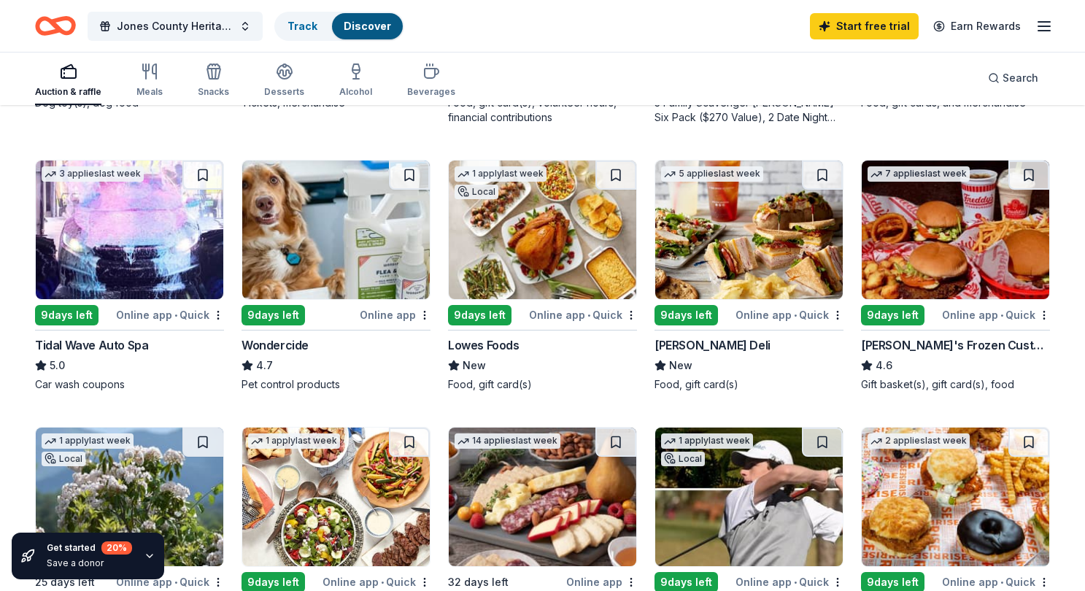
scroll to position [651, 0]
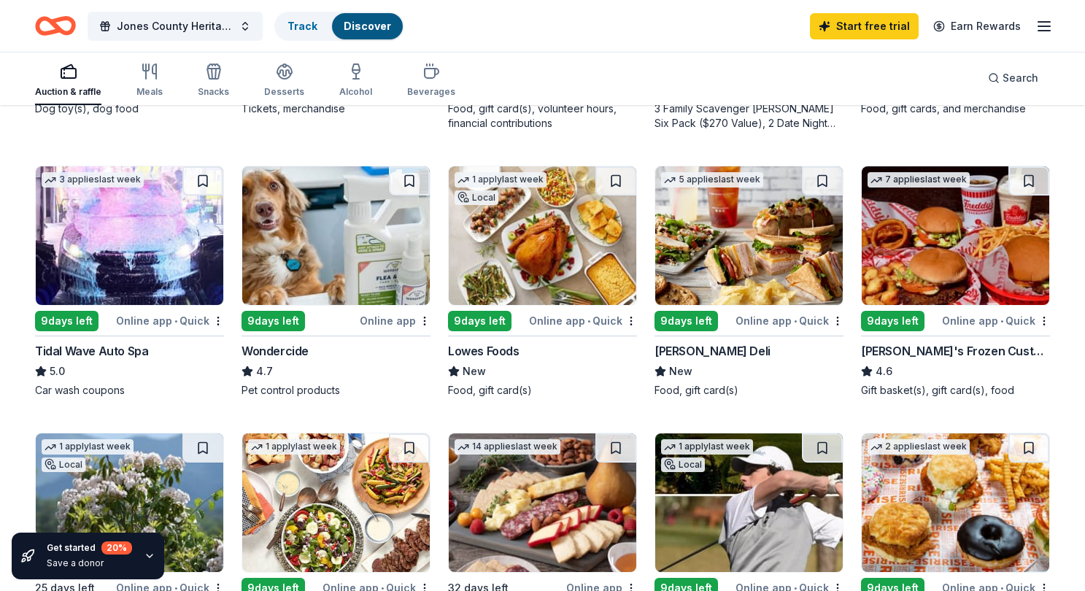
click at [583, 239] on img at bounding box center [542, 235] width 187 height 139
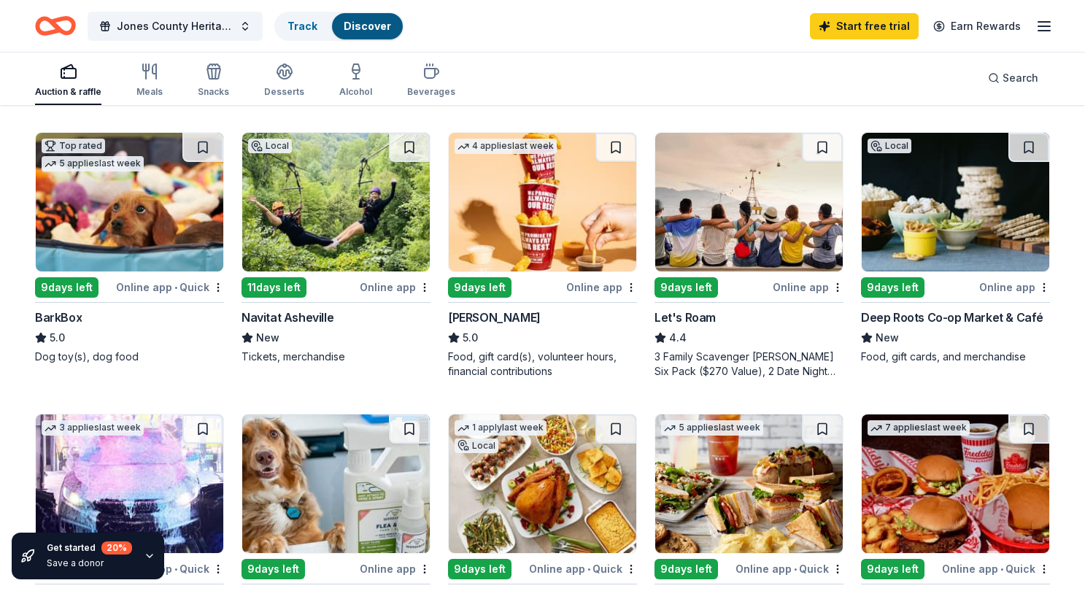
scroll to position [386, 0]
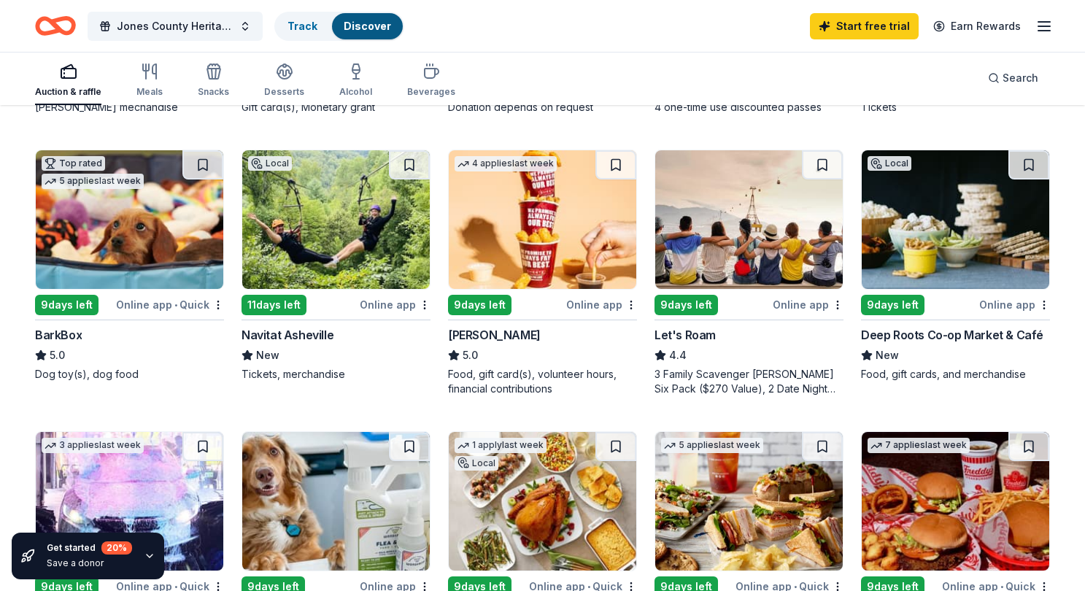
click at [740, 234] on img at bounding box center [748, 219] width 187 height 139
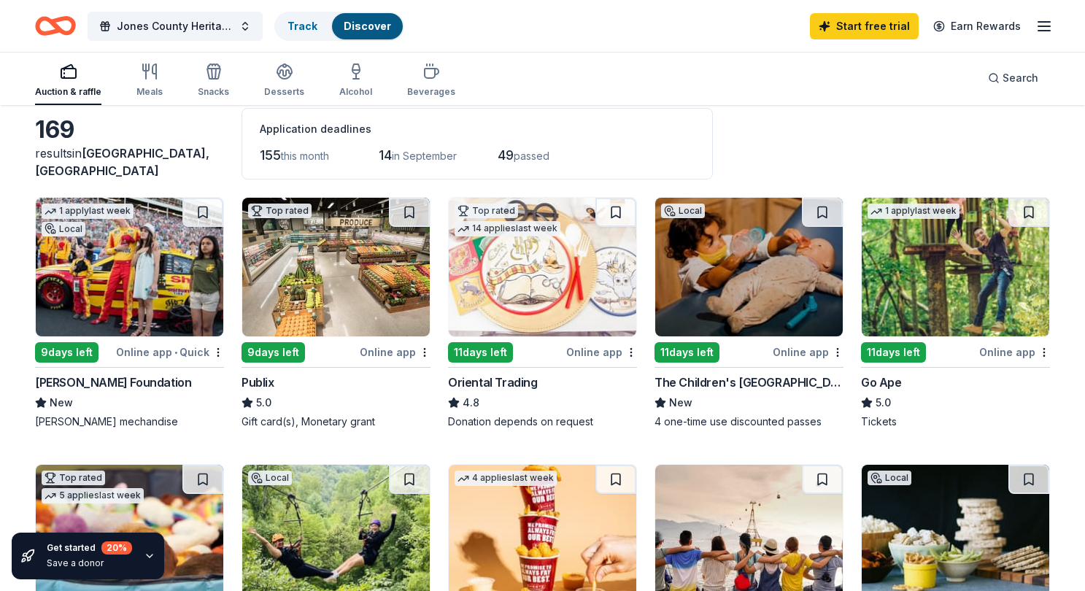
scroll to position [60, 0]
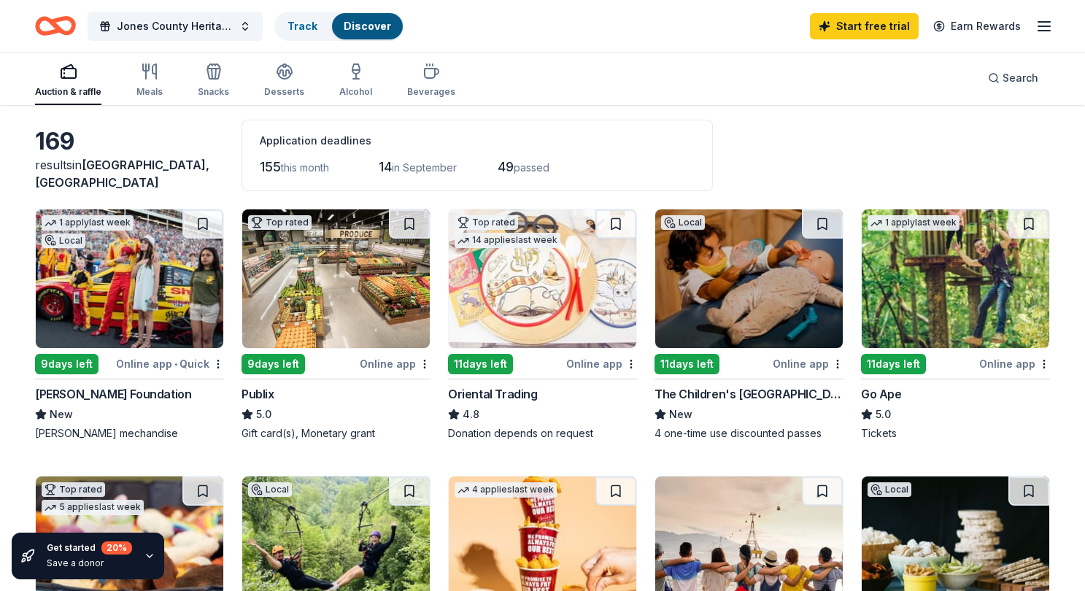
click at [173, 320] on img at bounding box center [129, 278] width 187 height 139
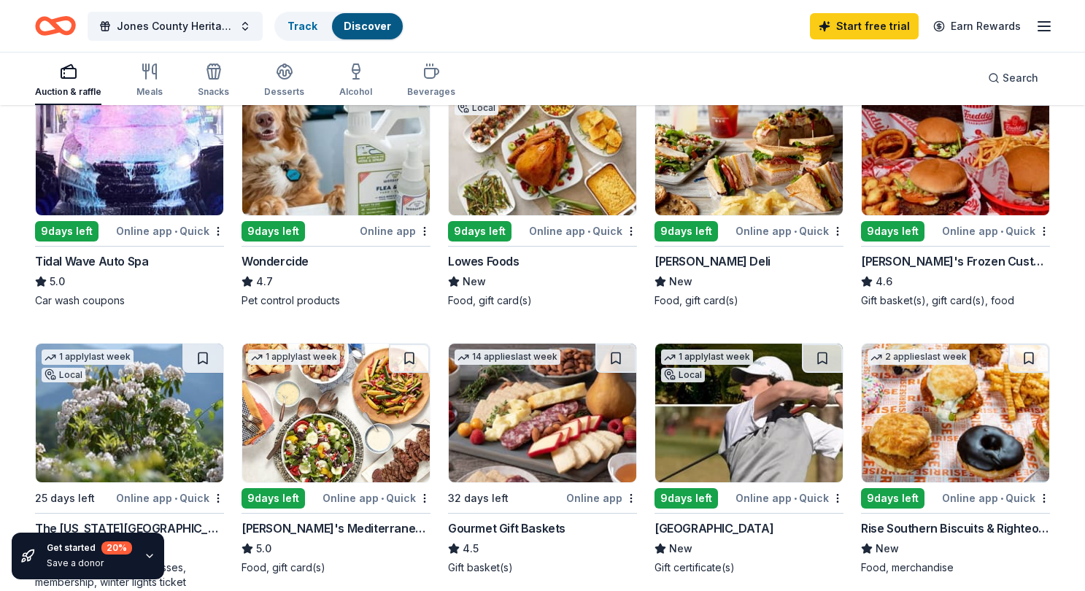
scroll to position [777, 0]
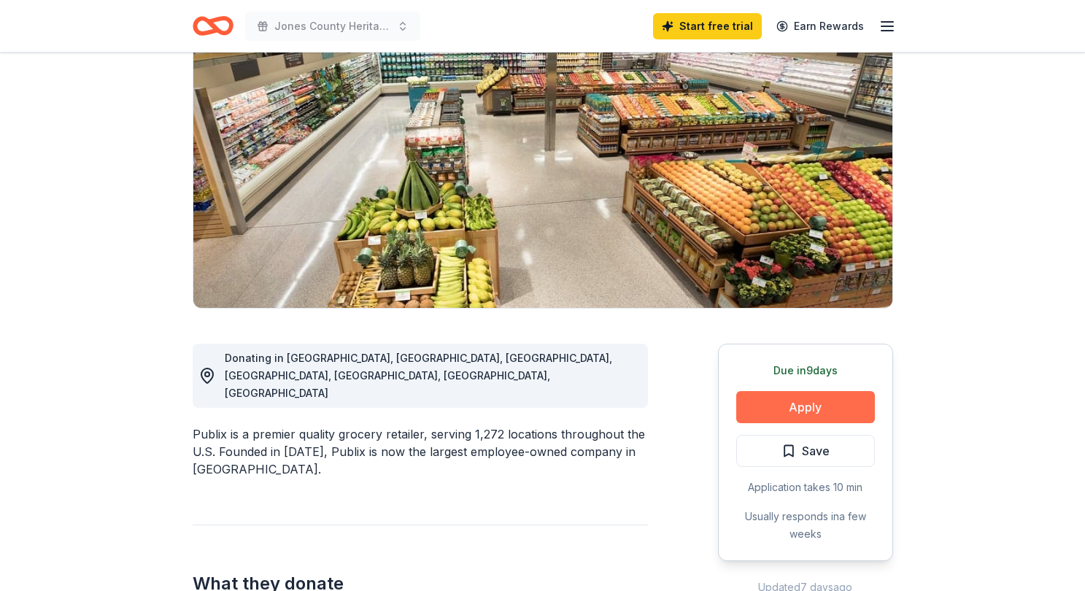
scroll to position [134, 0]
click at [826, 409] on button "Apply" at bounding box center [805, 408] width 139 height 32
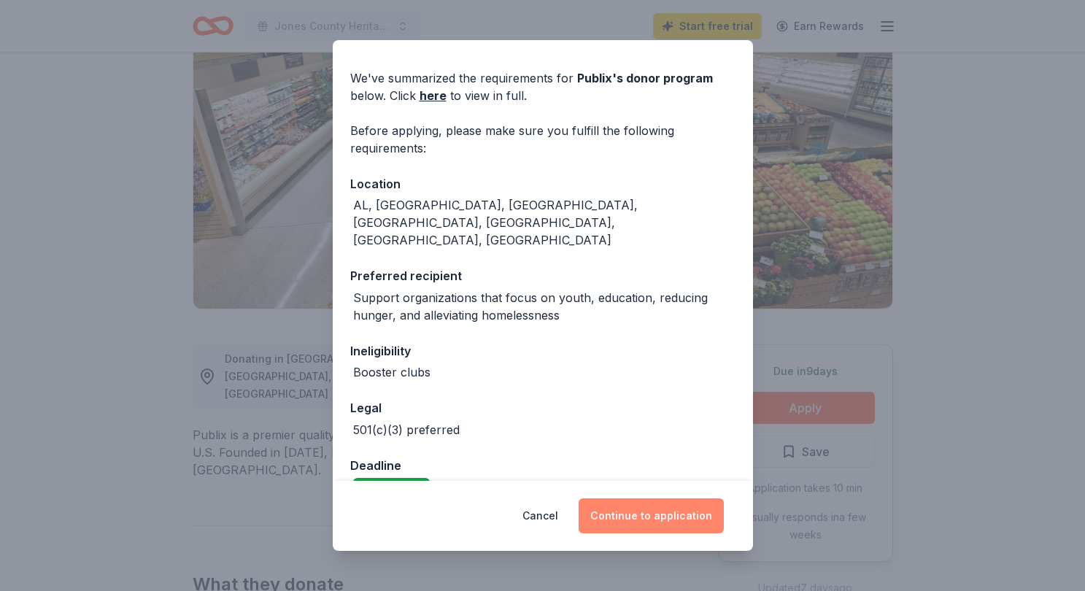
scroll to position [39, 0]
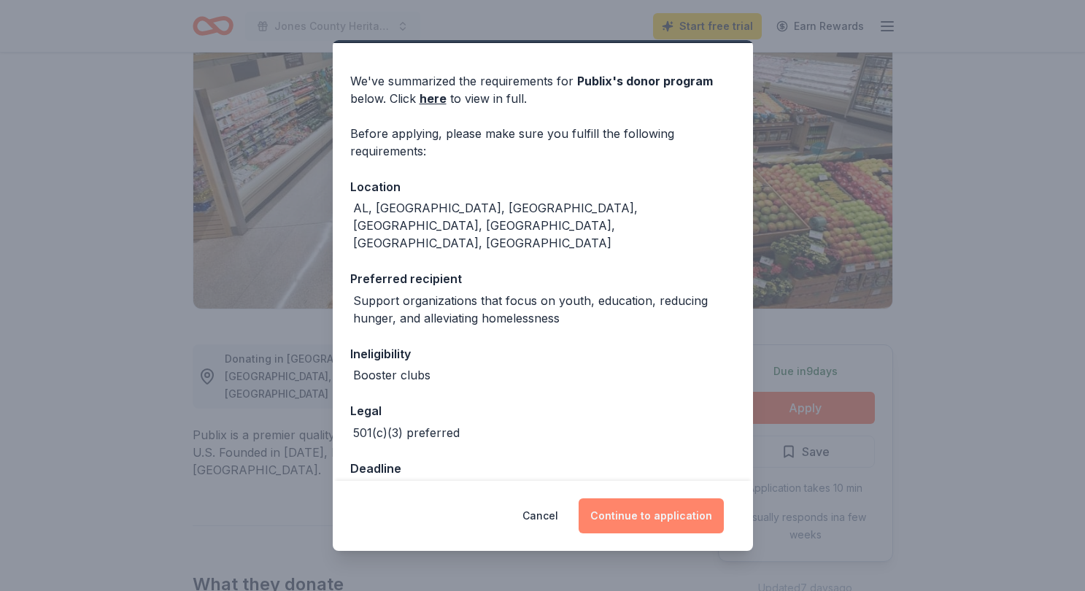
click at [676, 524] on button "Continue to application" at bounding box center [651, 515] width 145 height 35
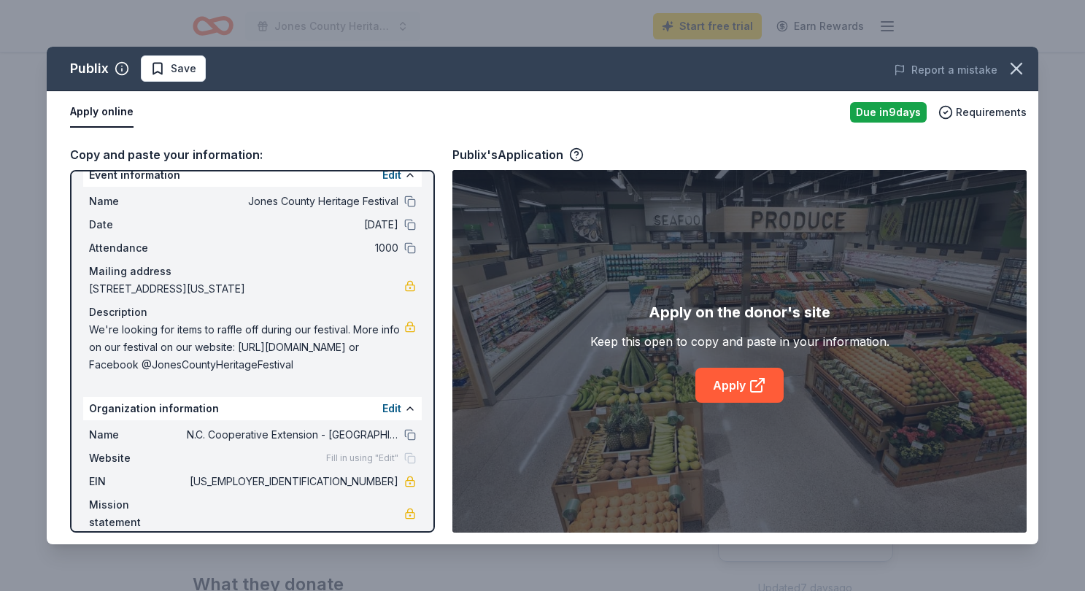
scroll to position [0, 0]
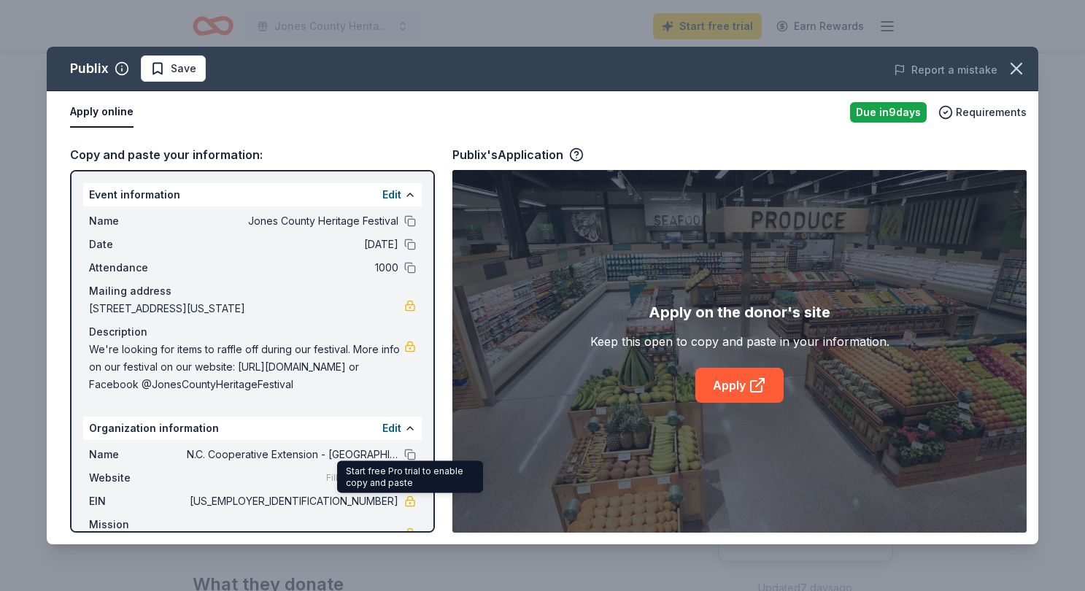
drag, startPoint x: 88, startPoint y: 190, endPoint x: 339, endPoint y: 430, distance: 347.8
click at [379, 457] on body "Jones County Heritage Festival Start free trial Earn Rewards Due in 9 days Shar…" at bounding box center [542, 161] width 1085 height 591
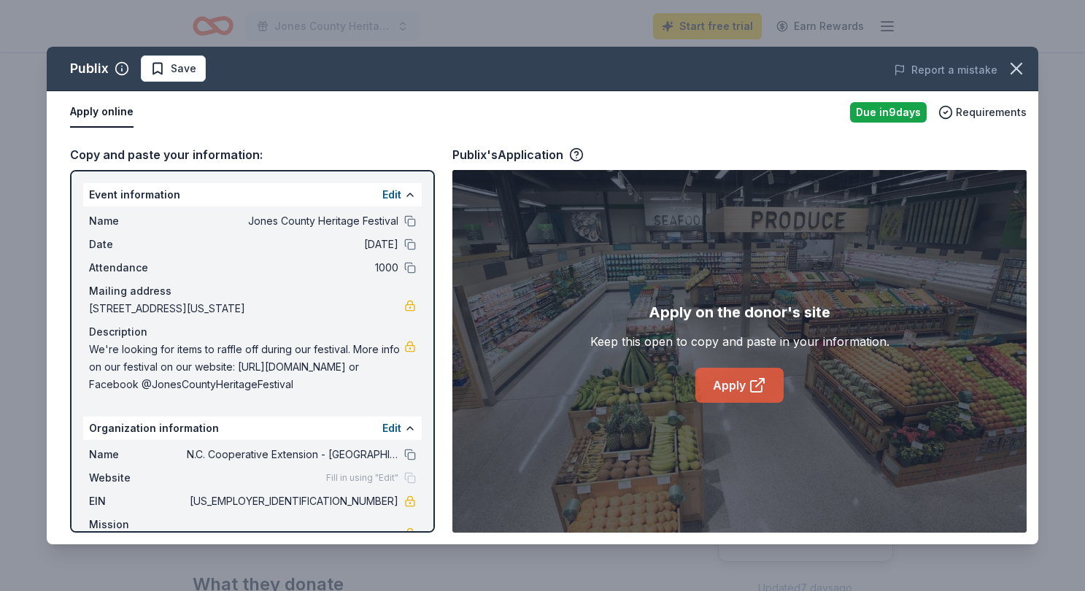
click at [751, 387] on icon at bounding box center [756, 386] width 11 height 11
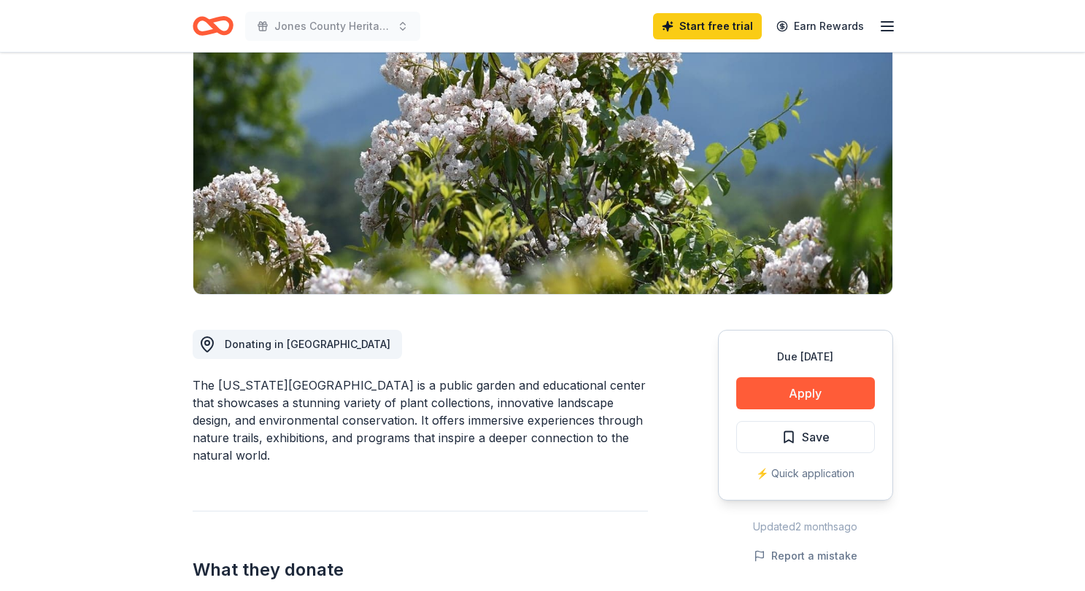
scroll to position [144, 0]
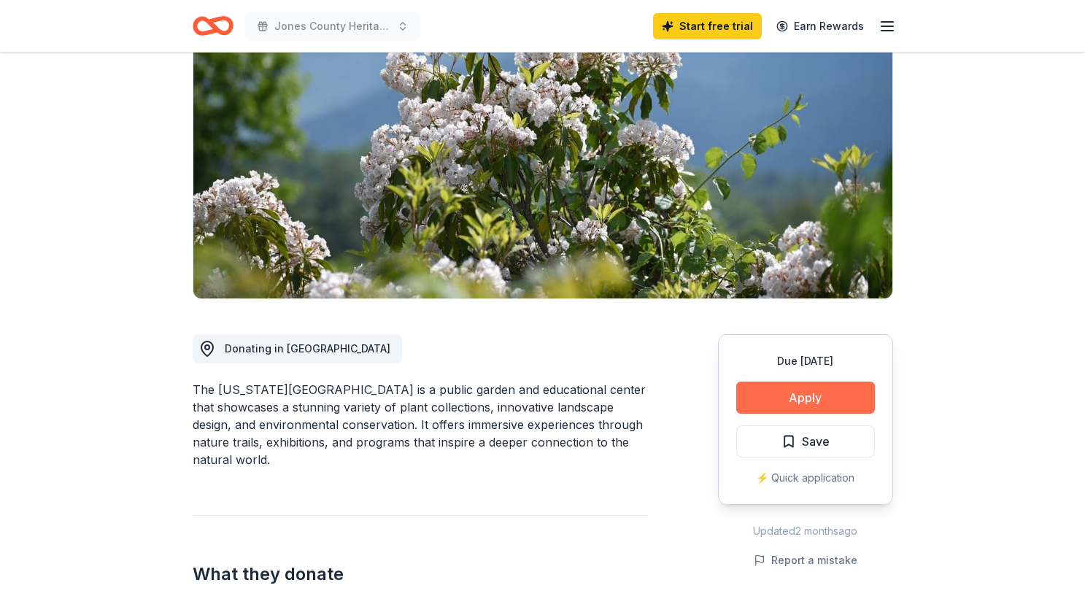
click at [794, 394] on button "Apply" at bounding box center [805, 398] width 139 height 32
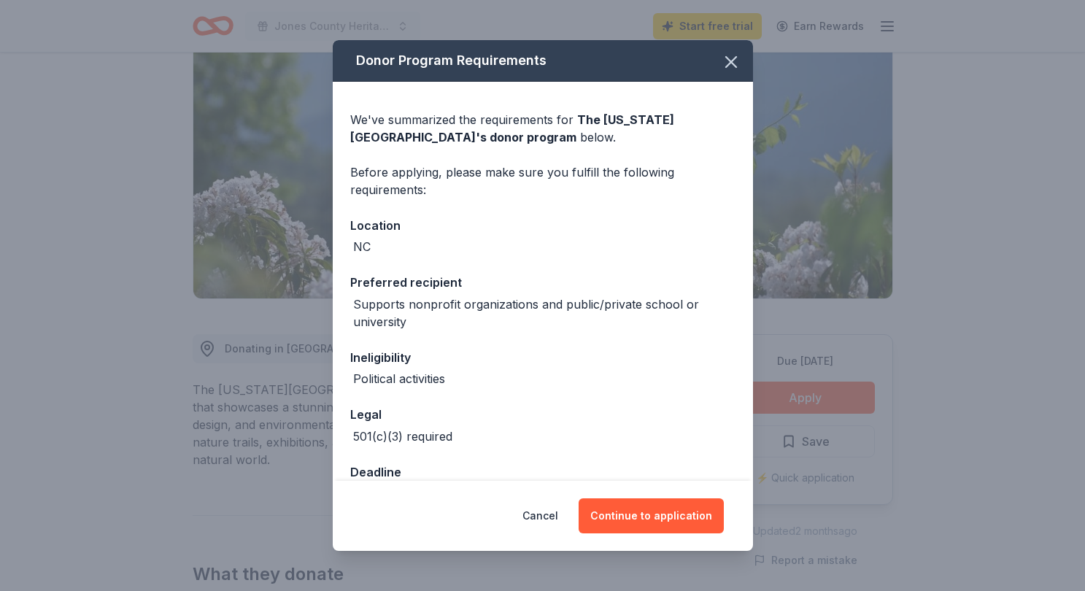
scroll to position [42, 0]
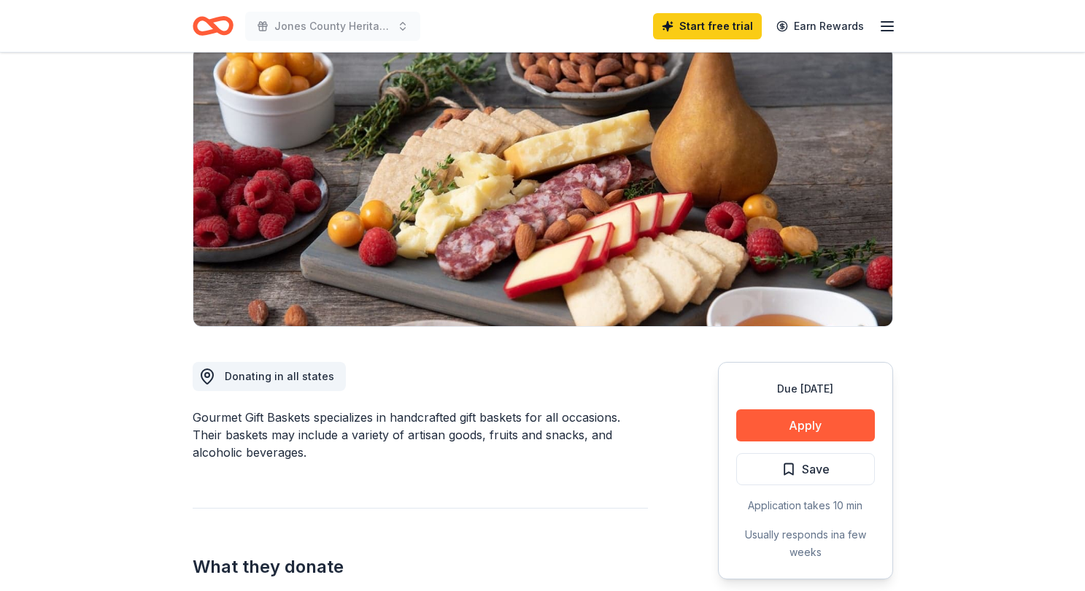
scroll to position [115, 0]
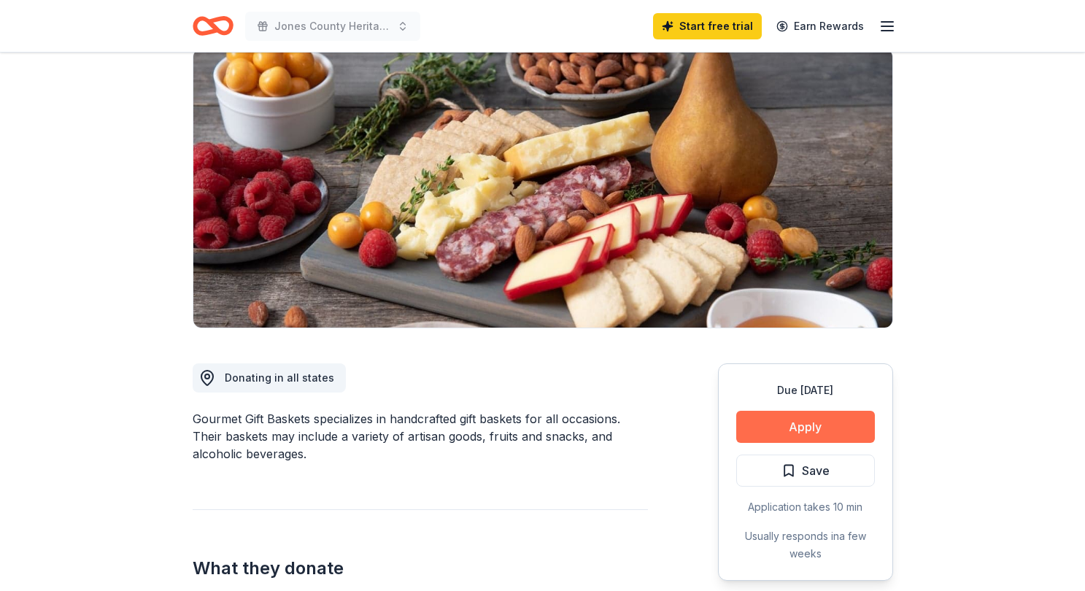
click at [840, 431] on button "Apply" at bounding box center [805, 427] width 139 height 32
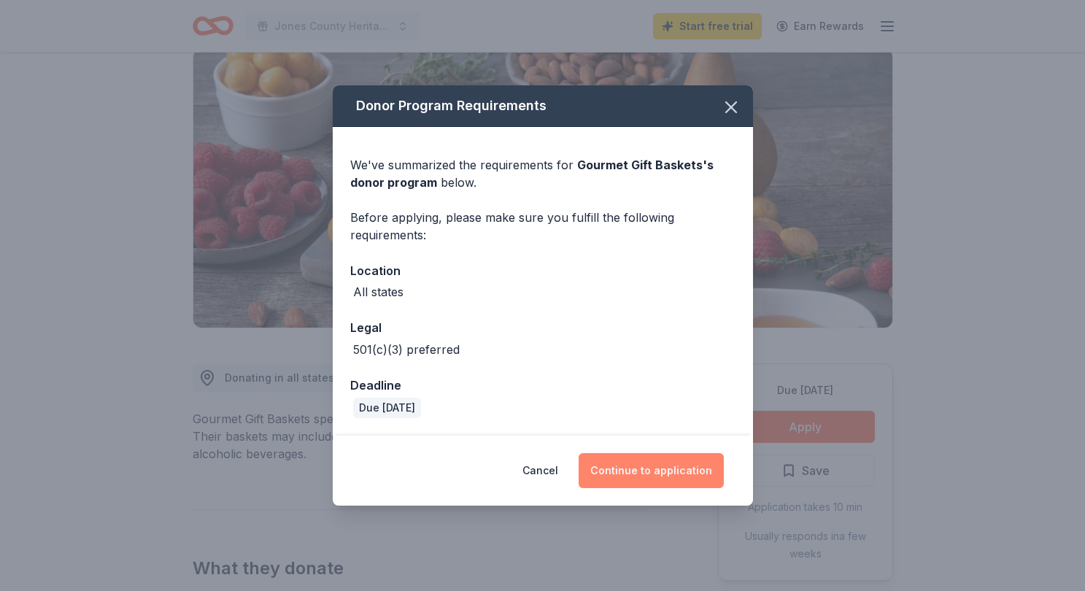
click at [661, 473] on button "Continue to application" at bounding box center [651, 470] width 145 height 35
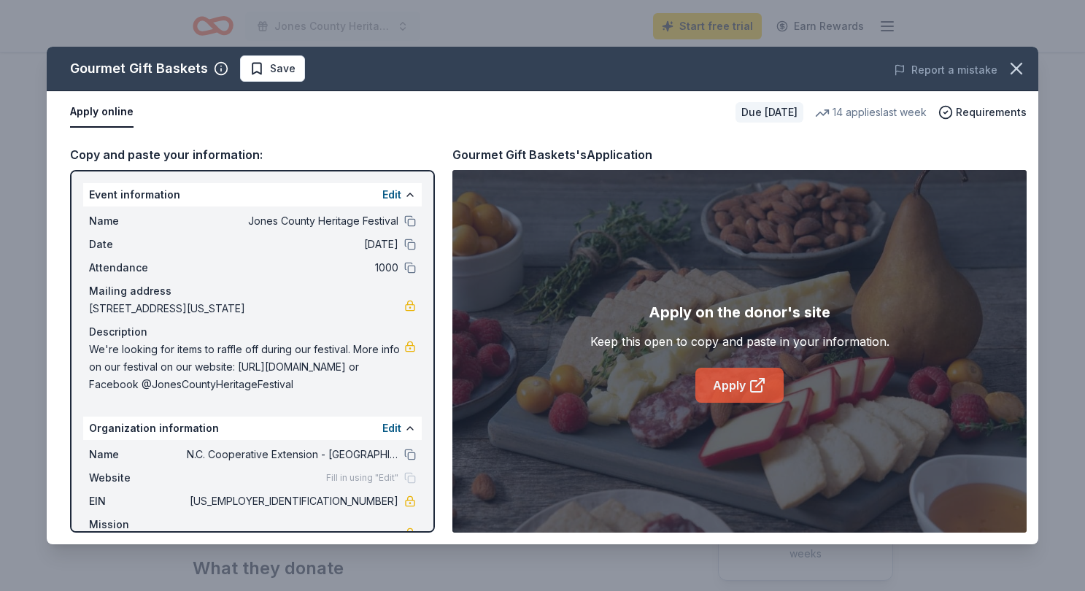
click at [725, 379] on link "Apply" at bounding box center [739, 385] width 88 height 35
click at [1016, 69] on icon "button" at bounding box center [1016, 68] width 10 height 10
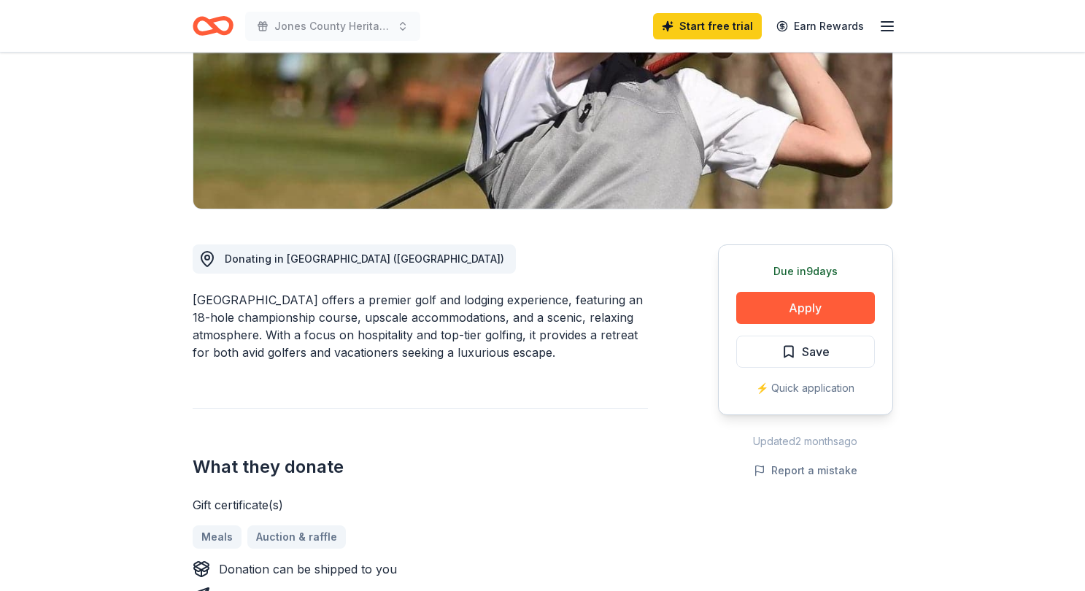
scroll to position [215, 0]
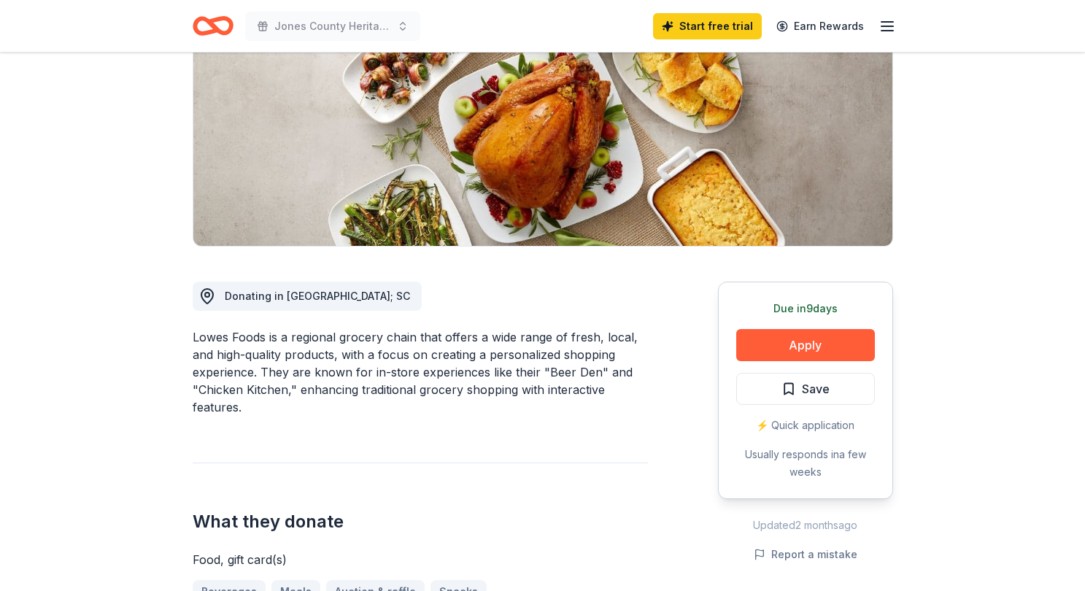
scroll to position [198, 0]
click at [819, 350] on button "Apply" at bounding box center [805, 344] width 139 height 32
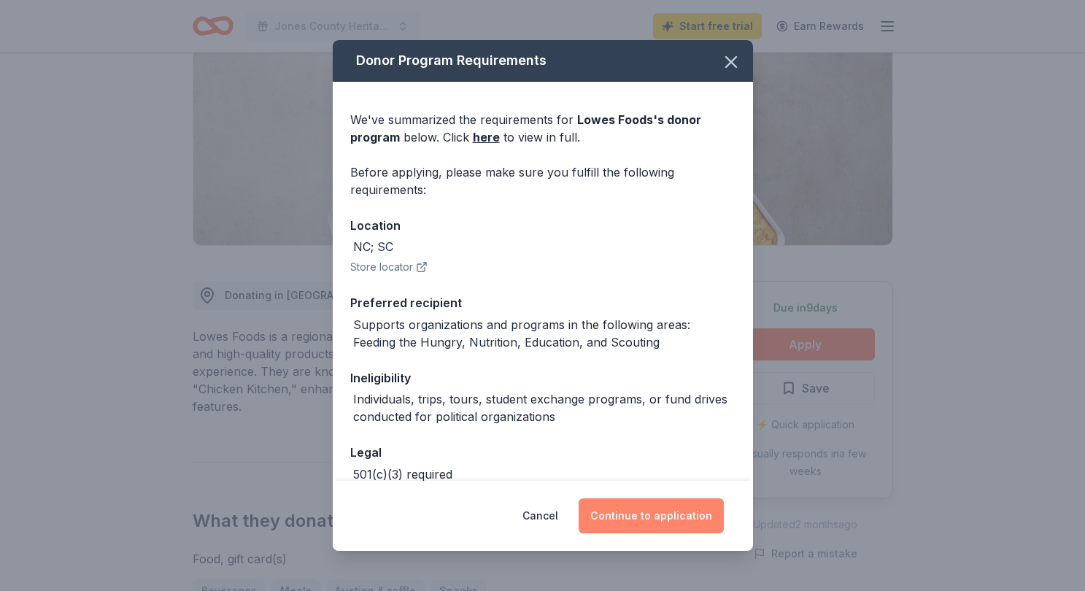
click at [687, 511] on button "Continue to application" at bounding box center [651, 515] width 145 height 35
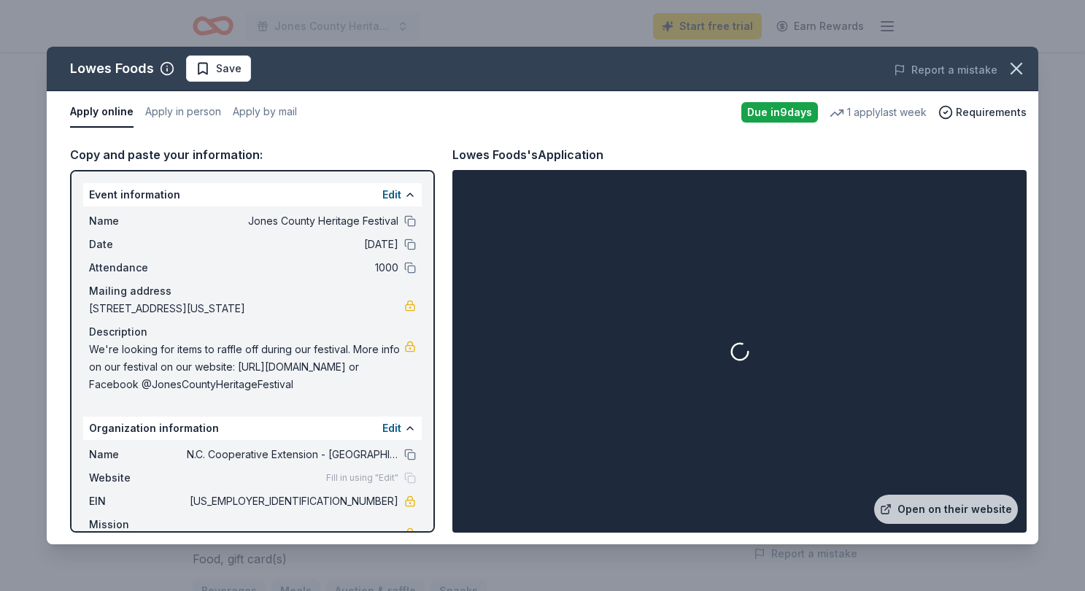
scroll to position [20, 0]
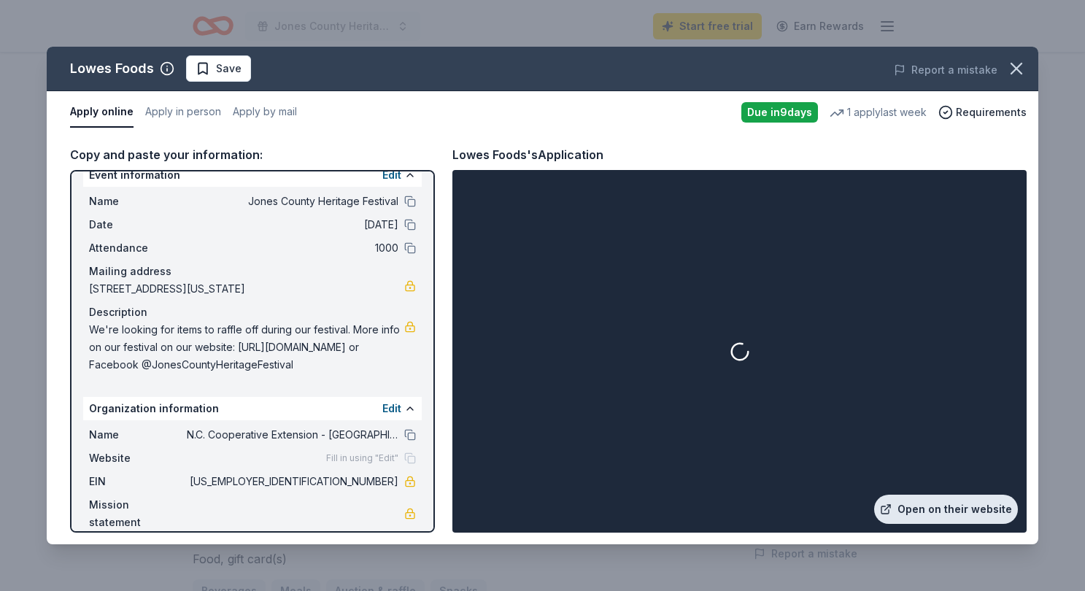
click at [955, 502] on link "Open on their website" at bounding box center [946, 509] width 144 height 29
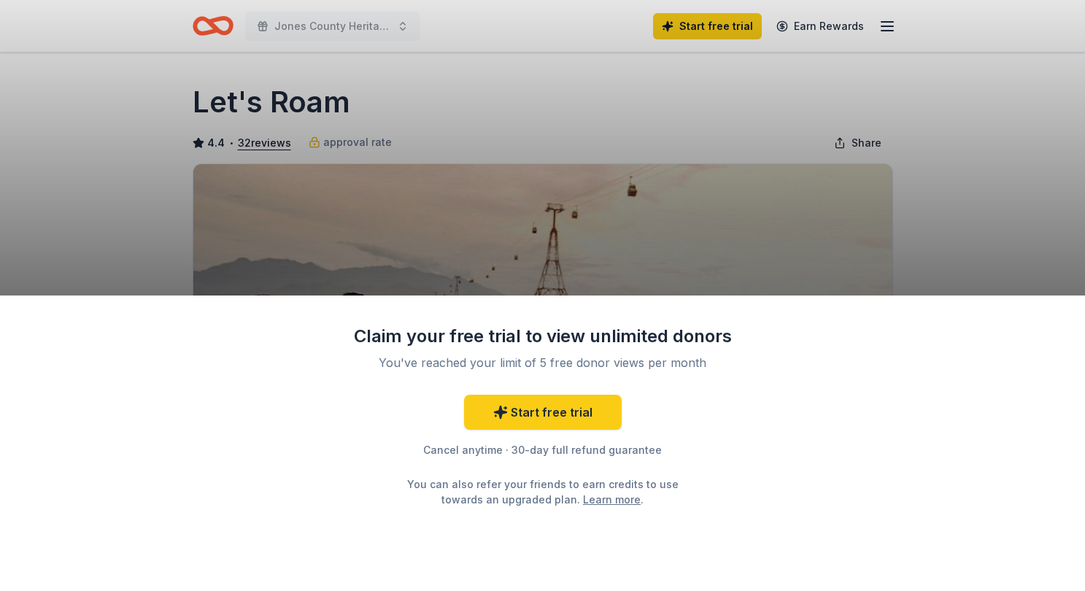
click at [857, 255] on div "Claim your free trial to view unlimited donors You've reached your limit of 5 f…" at bounding box center [542, 295] width 1085 height 591
click at [568, 406] on link "Start free trial" at bounding box center [543, 412] width 158 height 35
click at [576, 414] on link "Start free trial" at bounding box center [543, 412] width 158 height 35
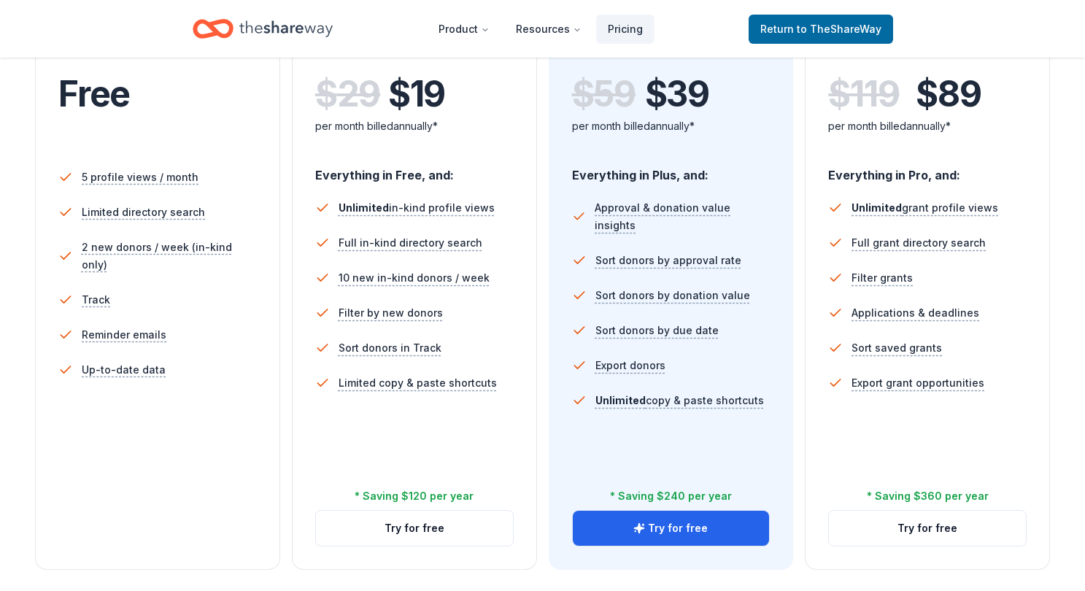
scroll to position [335, 0]
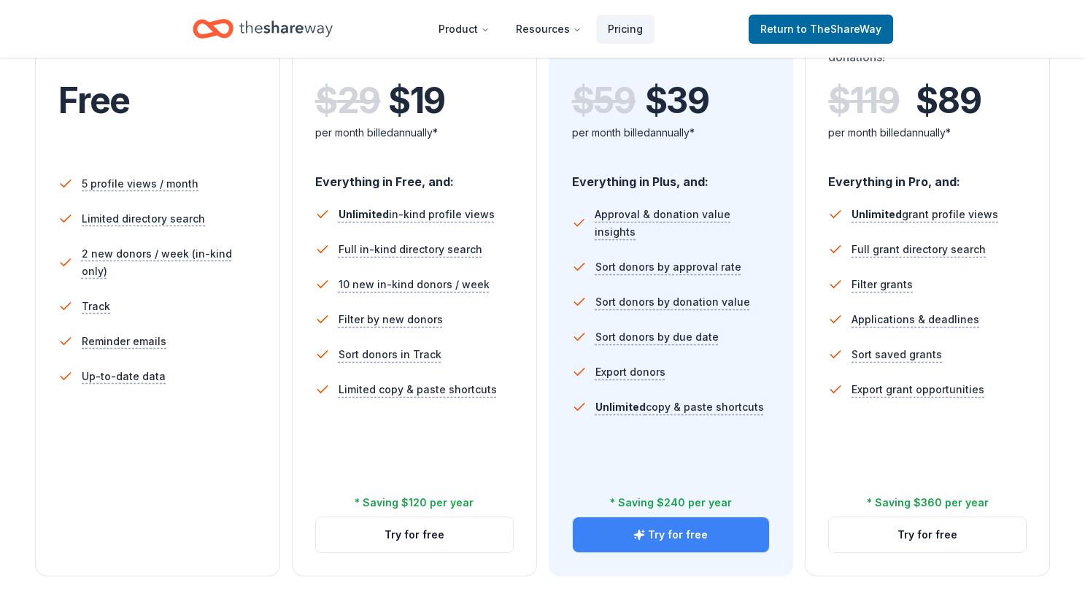
click at [737, 529] on button "Try for free" at bounding box center [671, 534] width 197 height 35
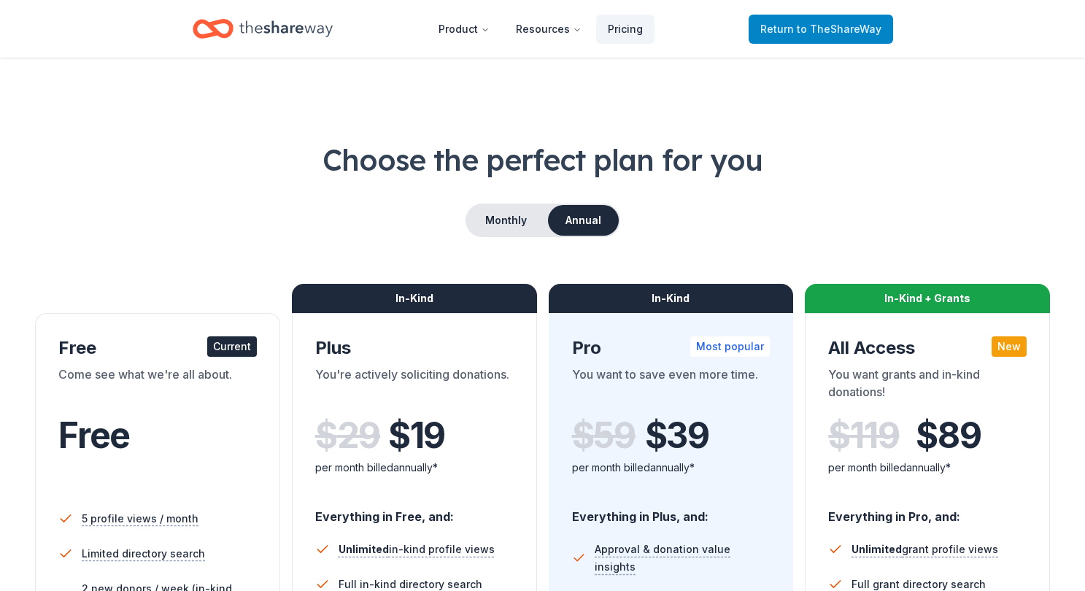
click at [831, 42] on link "Return to TheShareWay" at bounding box center [821, 29] width 144 height 29
